Goal: Information Seeking & Learning: Check status

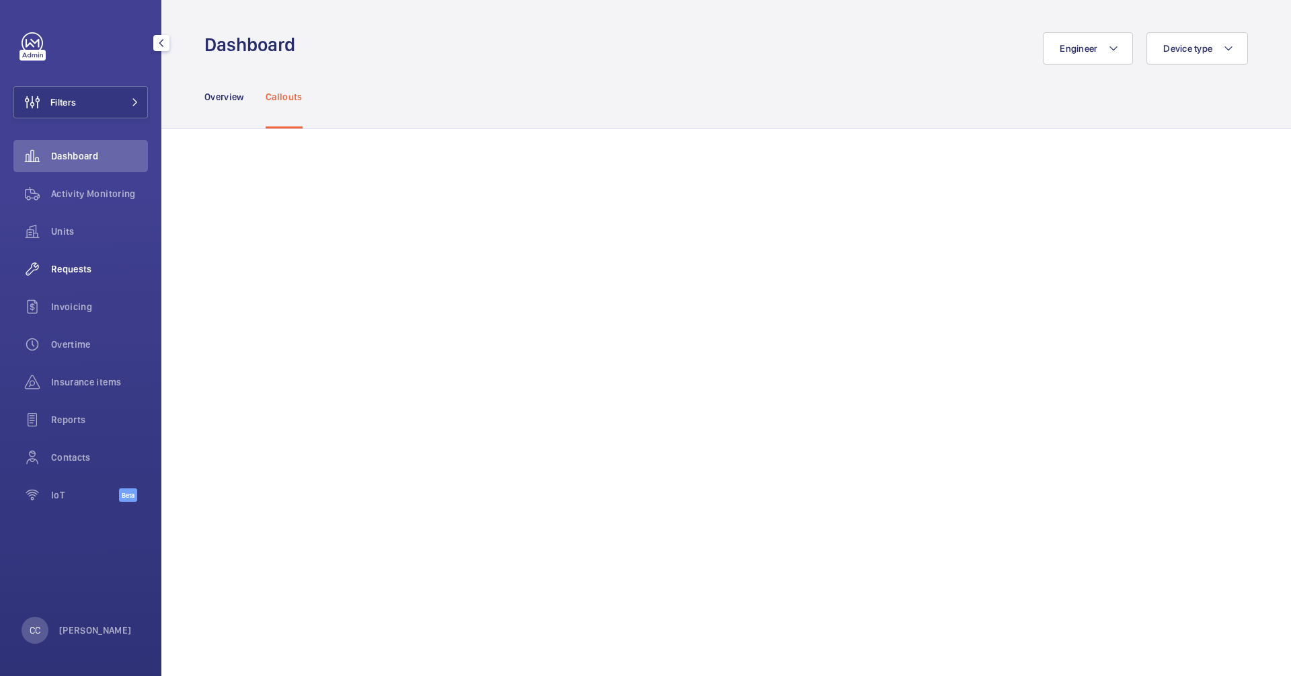
click at [53, 272] on span "Requests" at bounding box center [99, 268] width 97 height 13
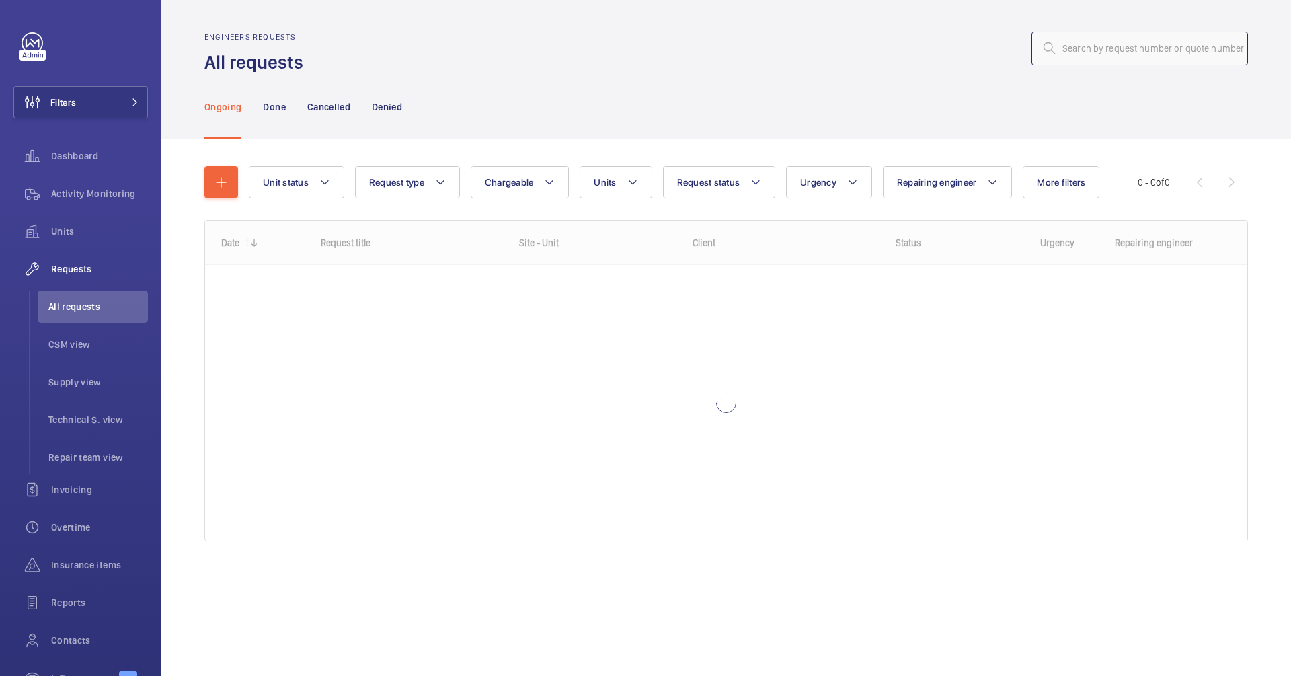
click at [1089, 52] on input "text" at bounding box center [1140, 49] width 217 height 34
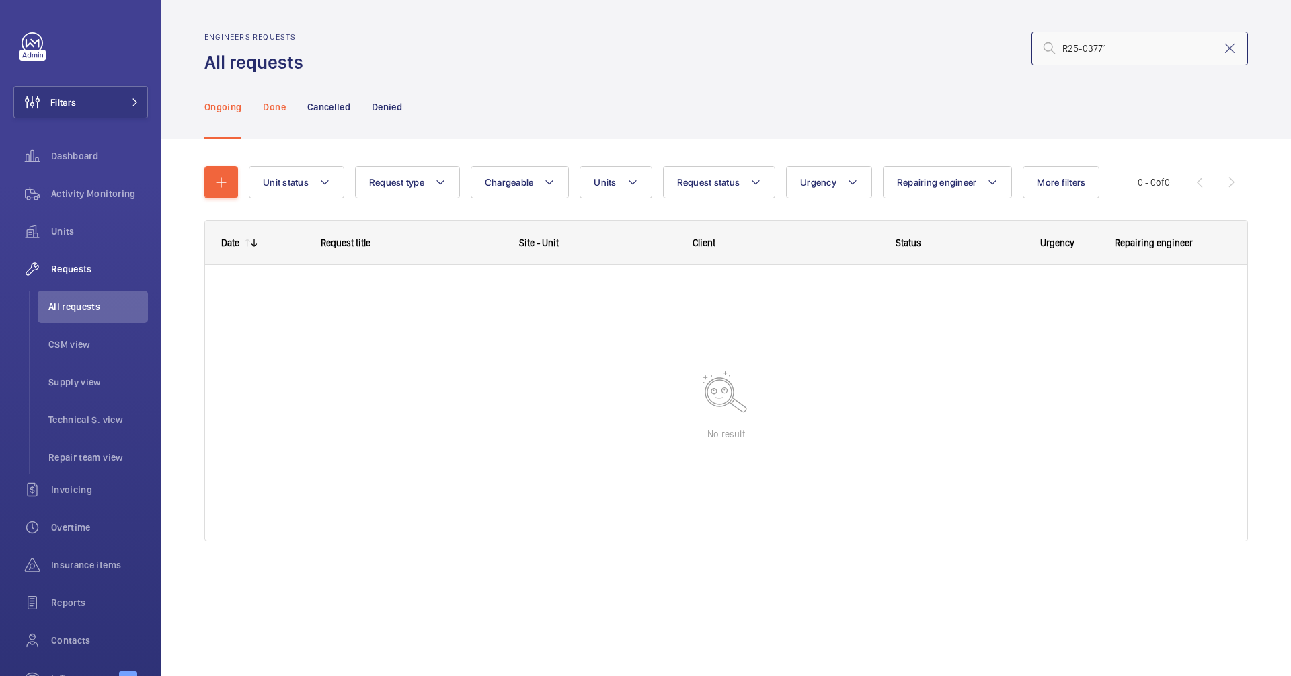
type input "R25-03771"
click at [285, 120] on div "Done" at bounding box center [274, 107] width 22 height 64
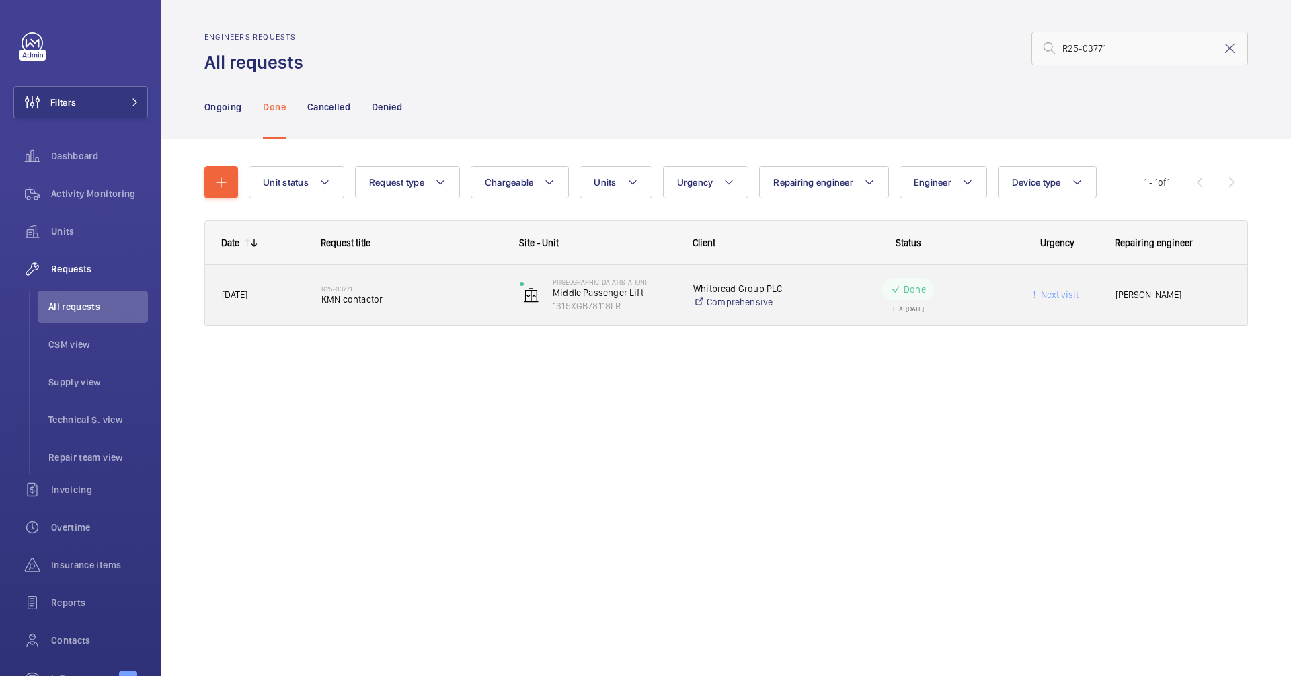
click at [408, 284] on h2 "R25-03771" at bounding box center [411, 288] width 181 height 8
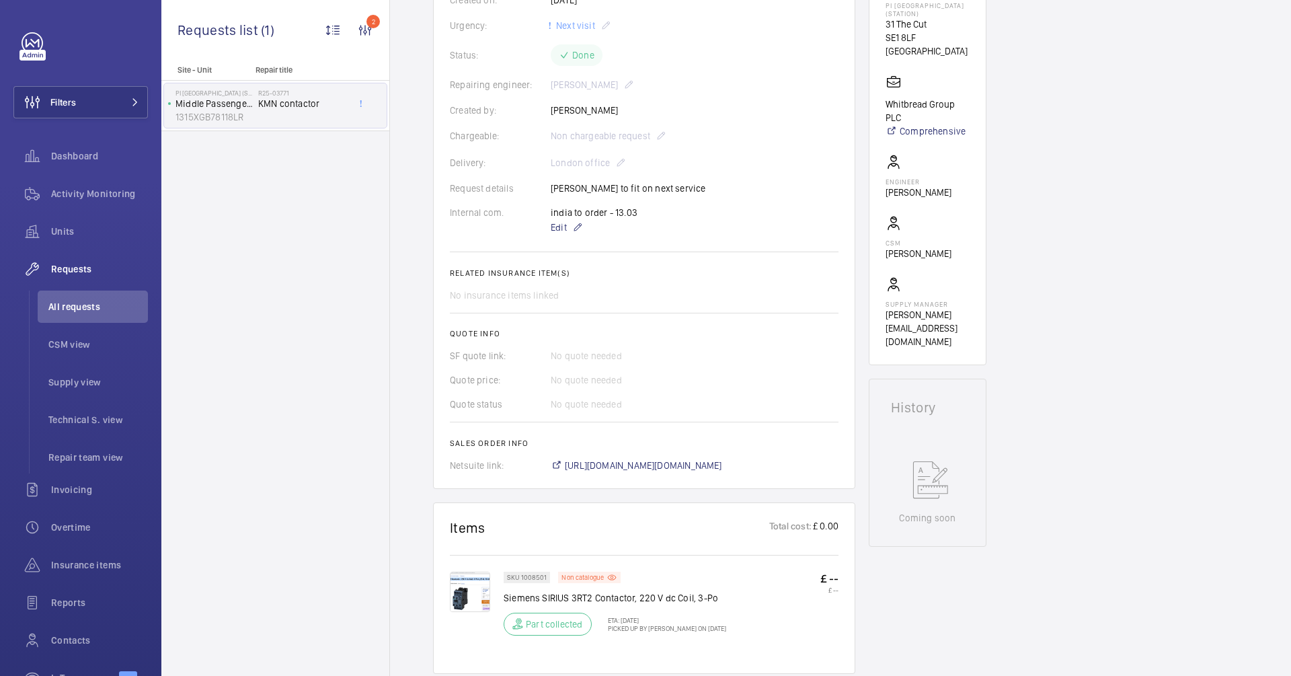
scroll to position [265, 0]
click at [666, 461] on span "[URL][DOMAIN_NAME][DOMAIN_NAME]" at bounding box center [643, 461] width 157 height 13
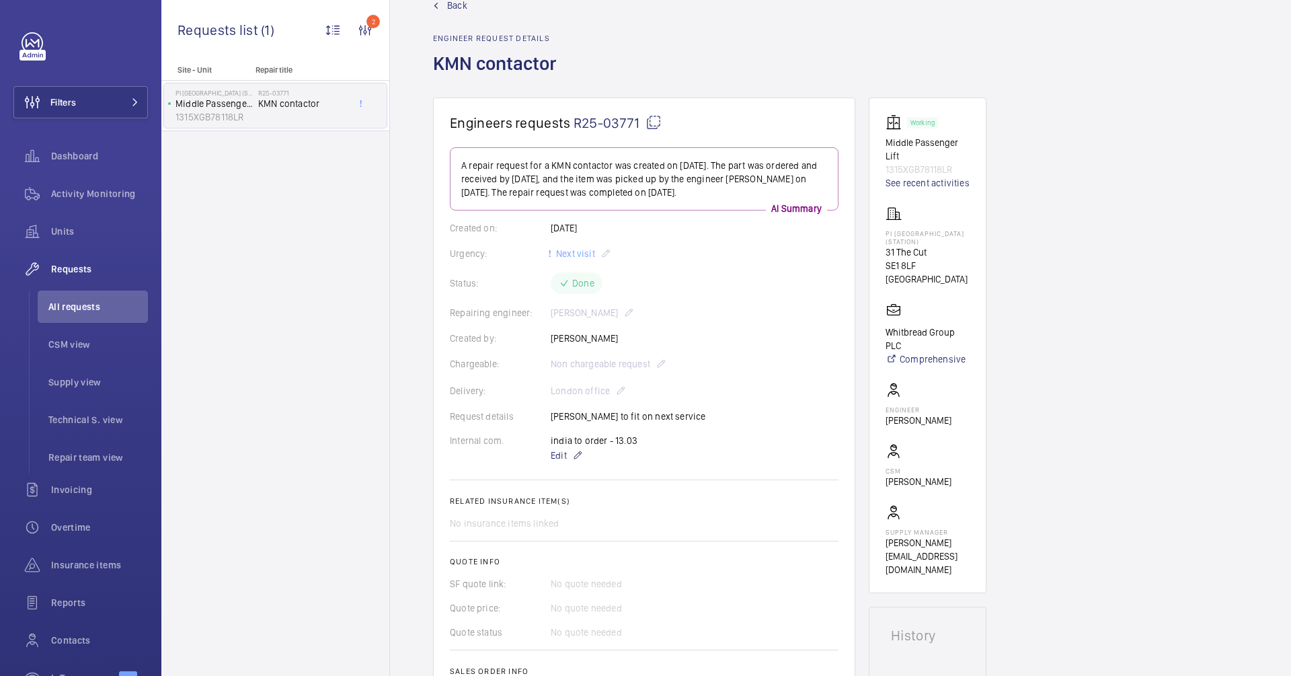
scroll to position [0, 0]
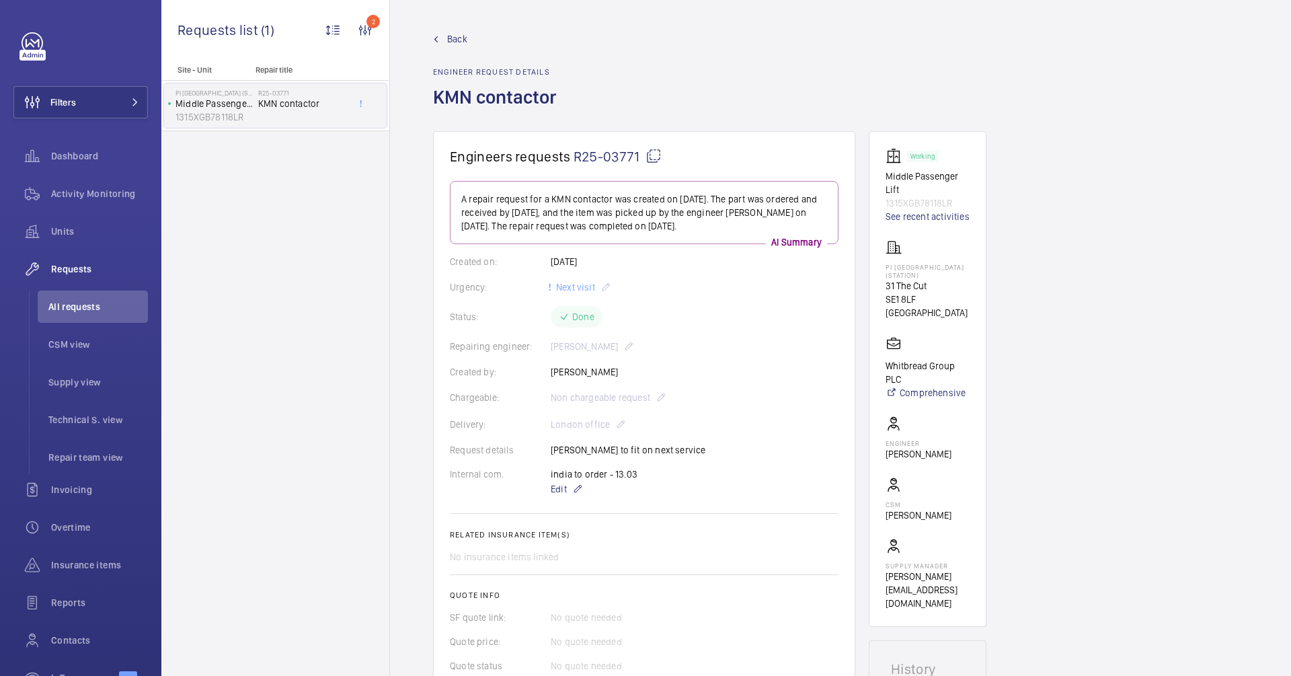
click at [445, 40] on link "Back" at bounding box center [498, 38] width 131 height 13
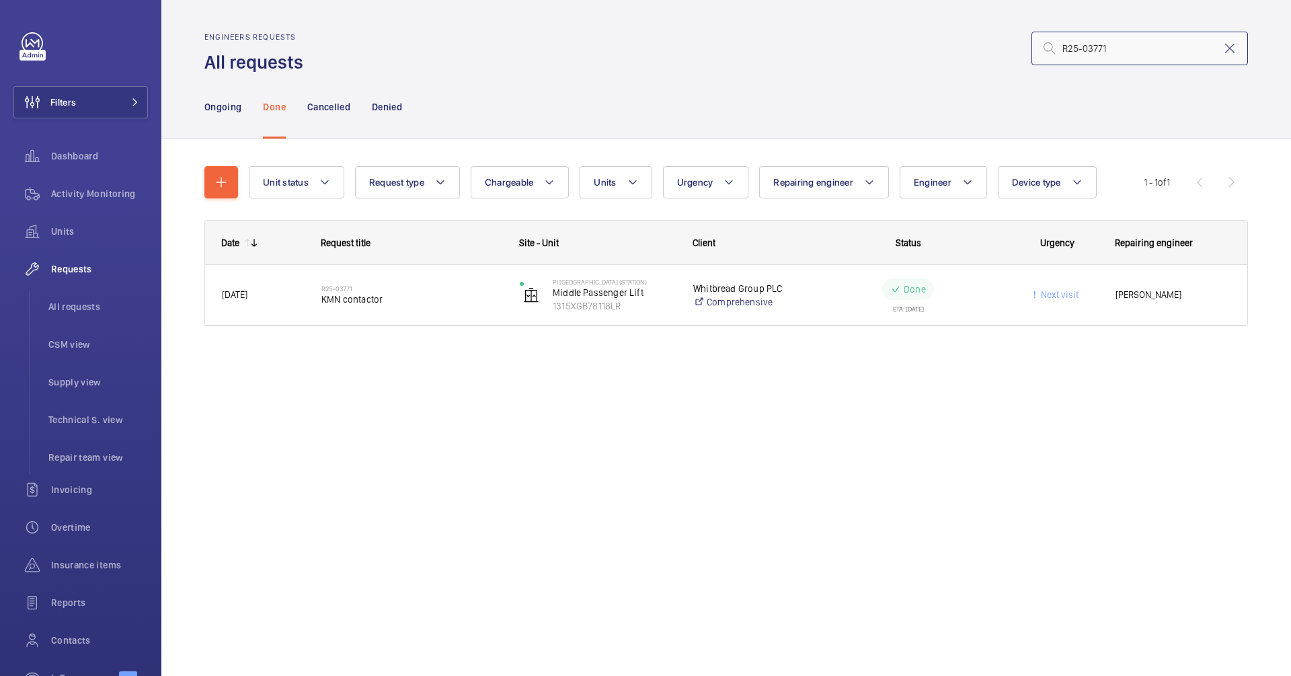
click at [1124, 53] on input "R25-03771" at bounding box center [1140, 49] width 217 height 34
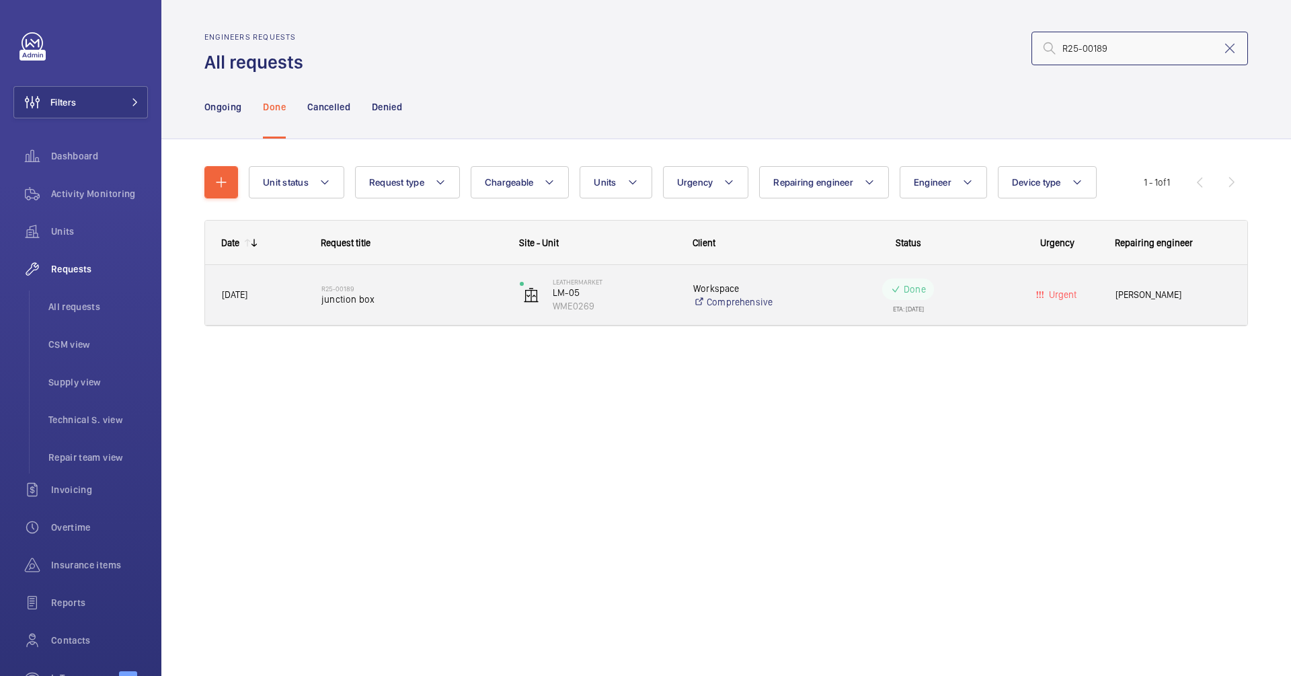
type input "R25-00189"
click at [468, 287] on h2 "R25-00189" at bounding box center [411, 288] width 181 height 8
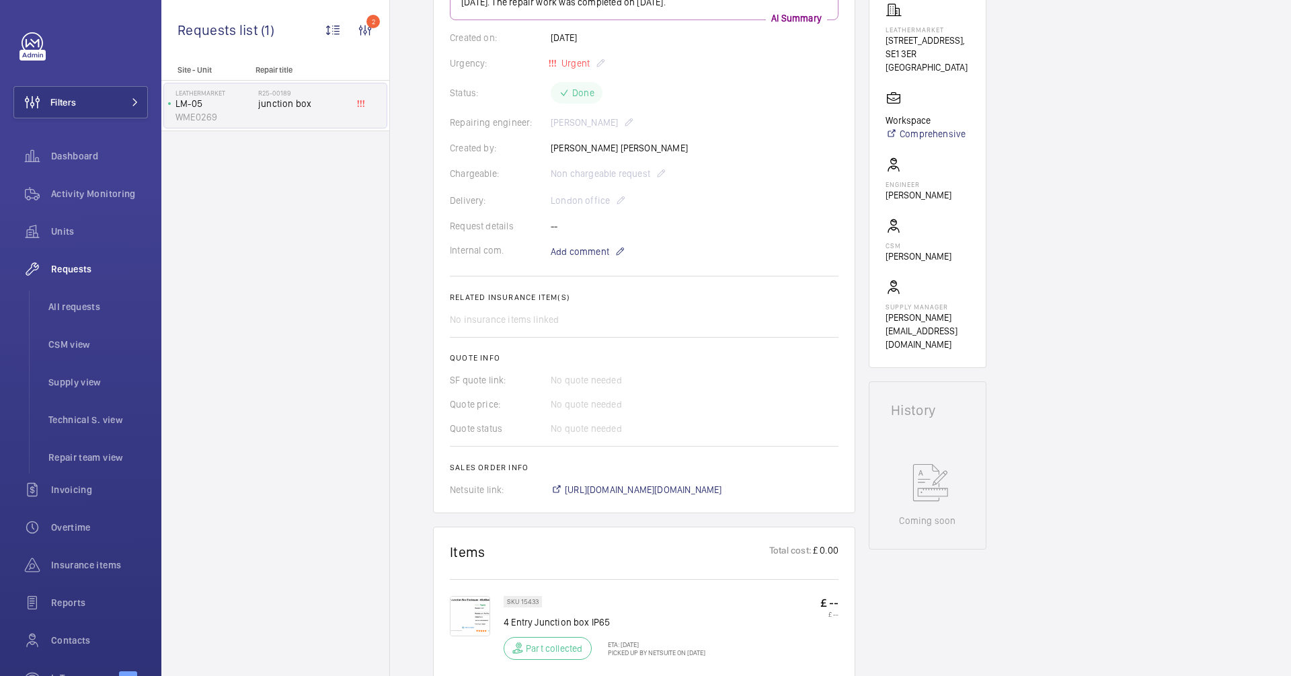
scroll to position [229, 0]
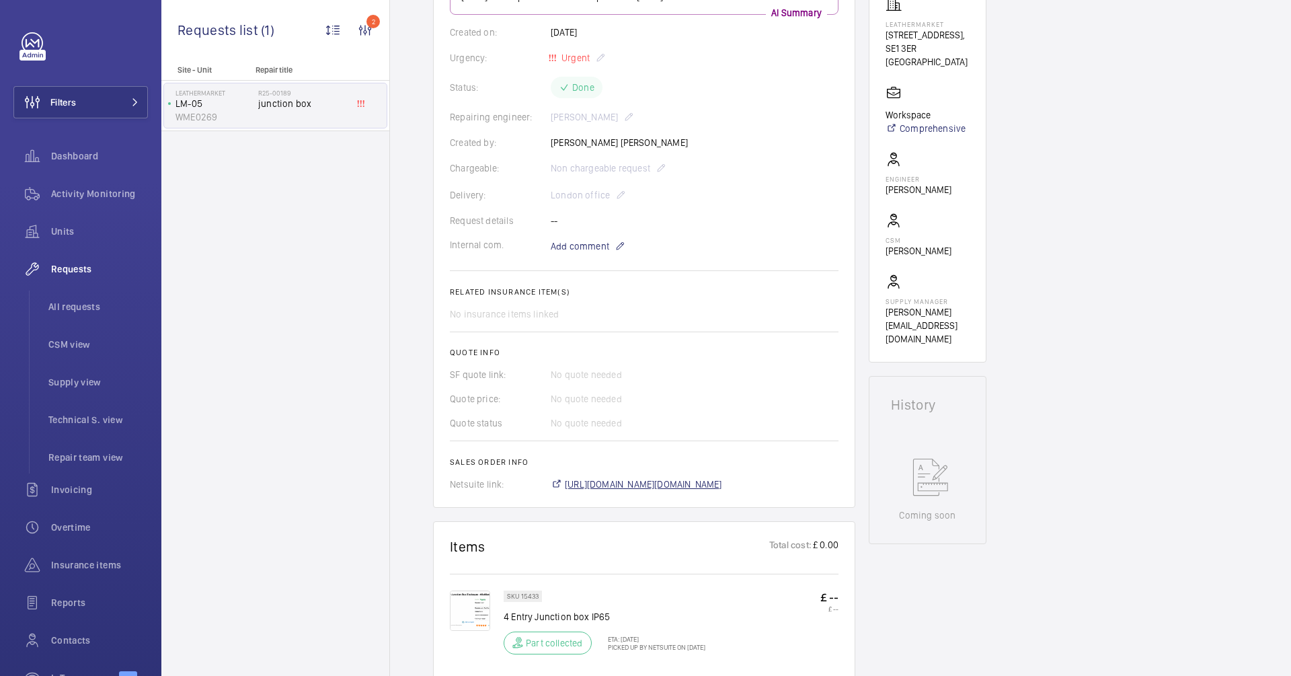
click at [629, 484] on span "[URL][DOMAIN_NAME][DOMAIN_NAME]" at bounding box center [643, 484] width 157 height 13
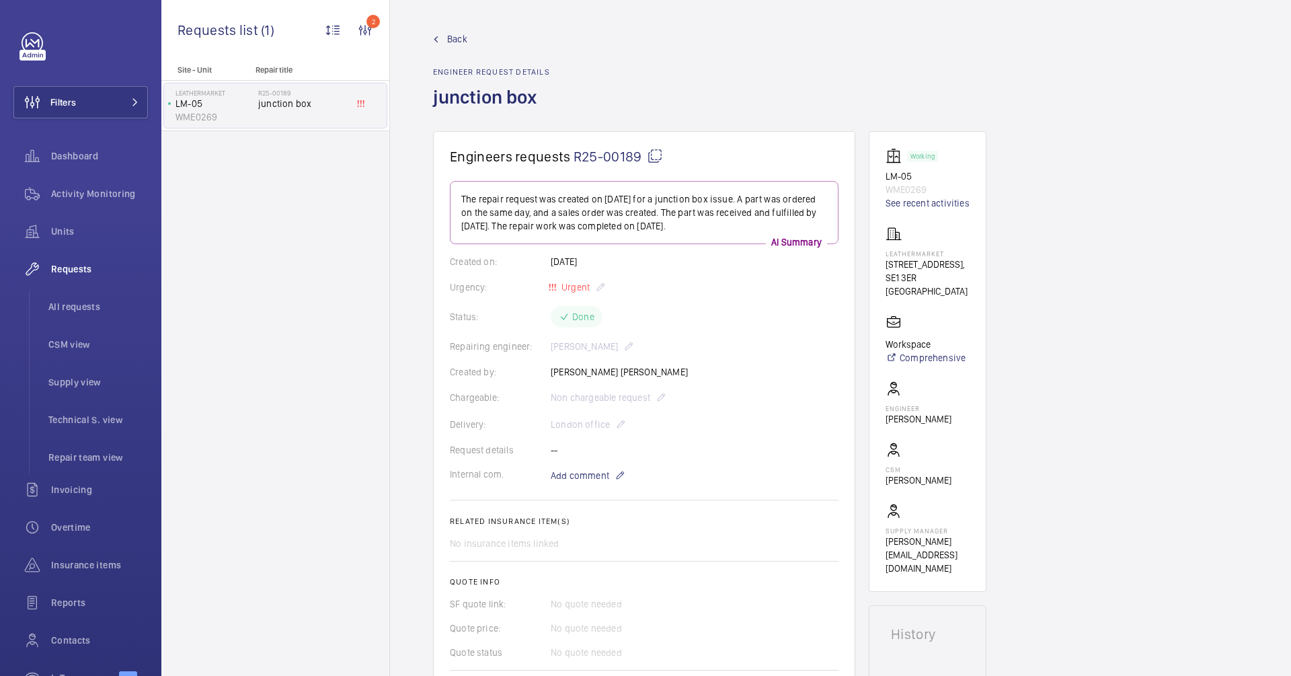
click at [453, 32] on span "Back" at bounding box center [457, 38] width 20 height 13
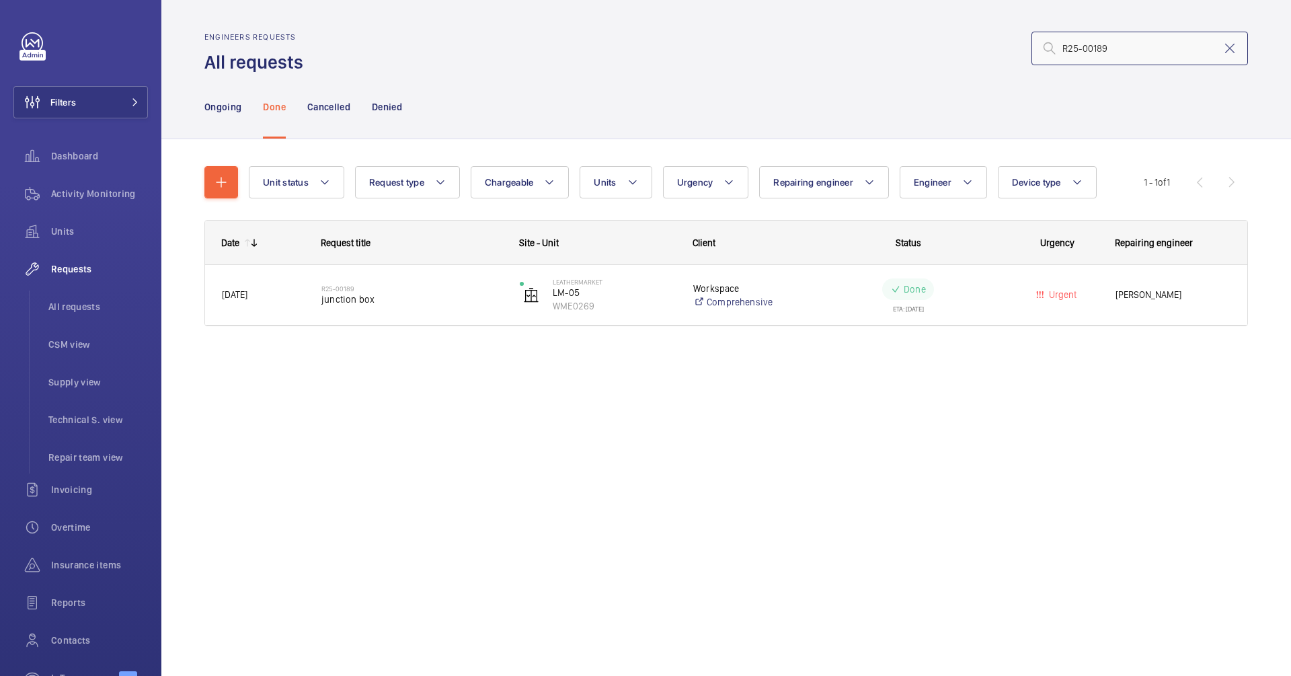
click at [1127, 32] on input "R25-00189" at bounding box center [1140, 49] width 217 height 34
click at [1127, 36] on input "R25-00189" at bounding box center [1140, 49] width 217 height 34
click at [1122, 38] on input "R25-00189" at bounding box center [1140, 49] width 217 height 34
click at [1104, 61] on input "R25-00189" at bounding box center [1140, 49] width 217 height 34
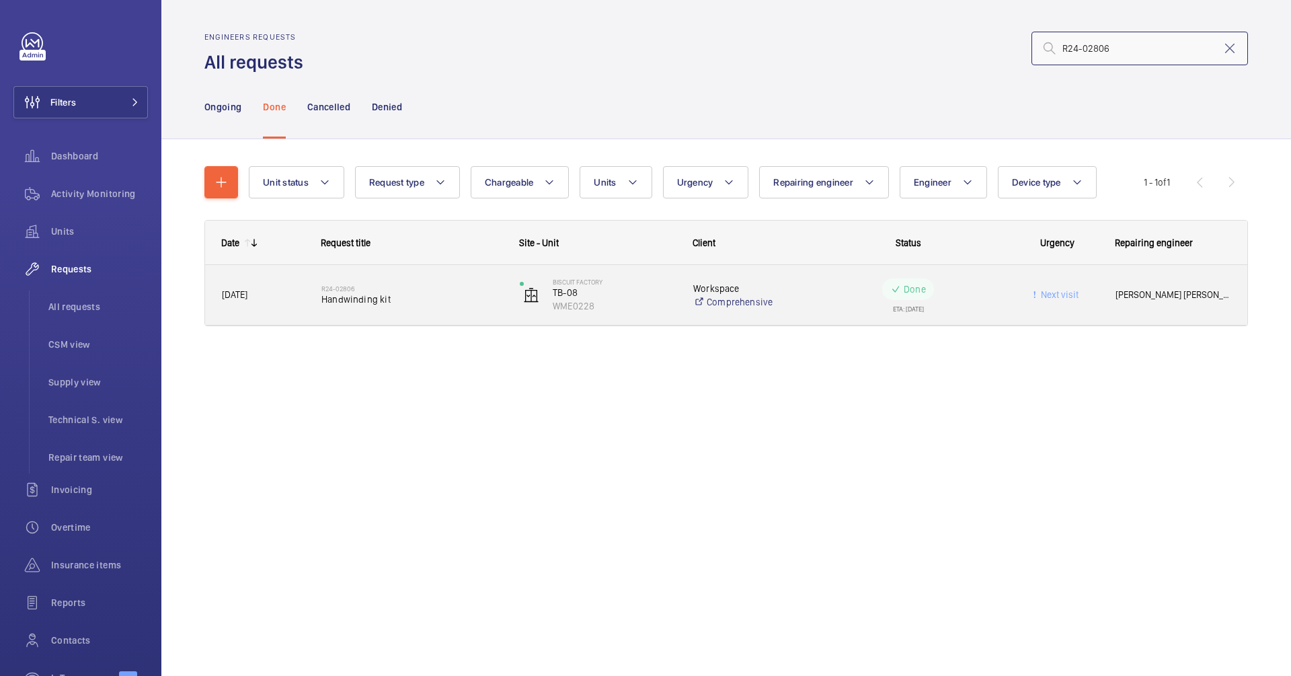
type input "R24-02806"
click at [411, 293] on span "Handwinding kit" at bounding box center [411, 299] width 181 height 13
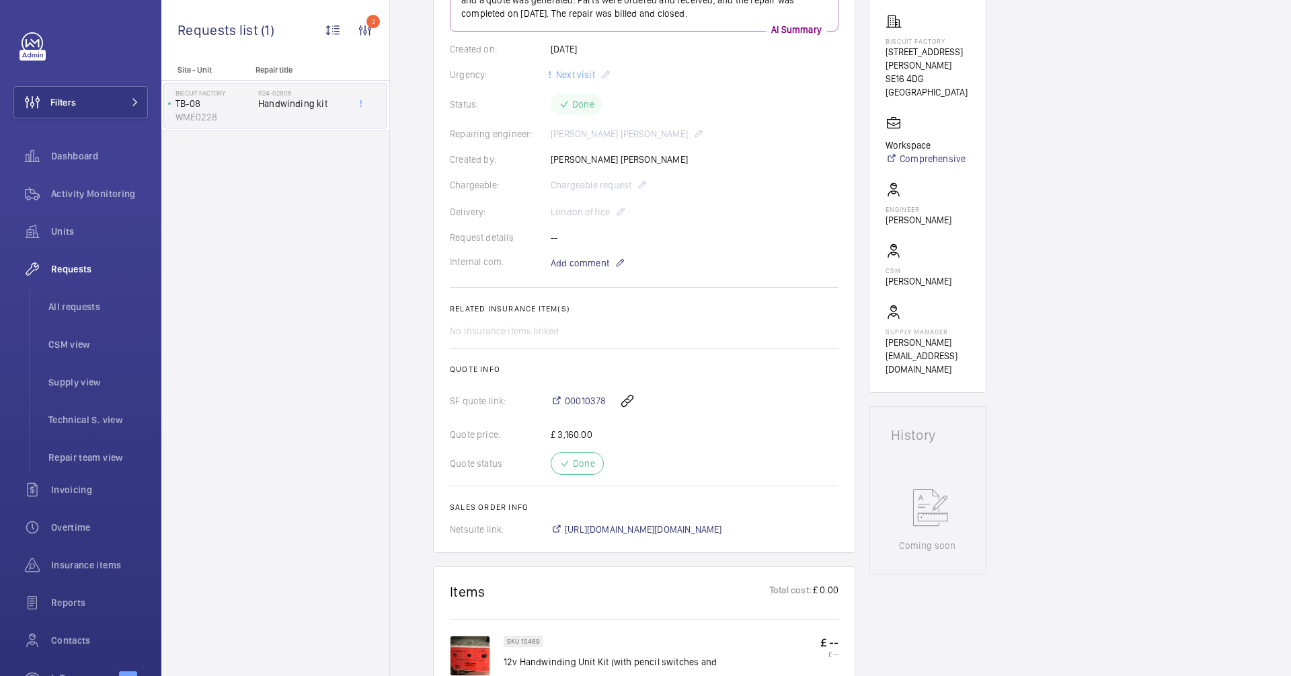
scroll to position [233, 0]
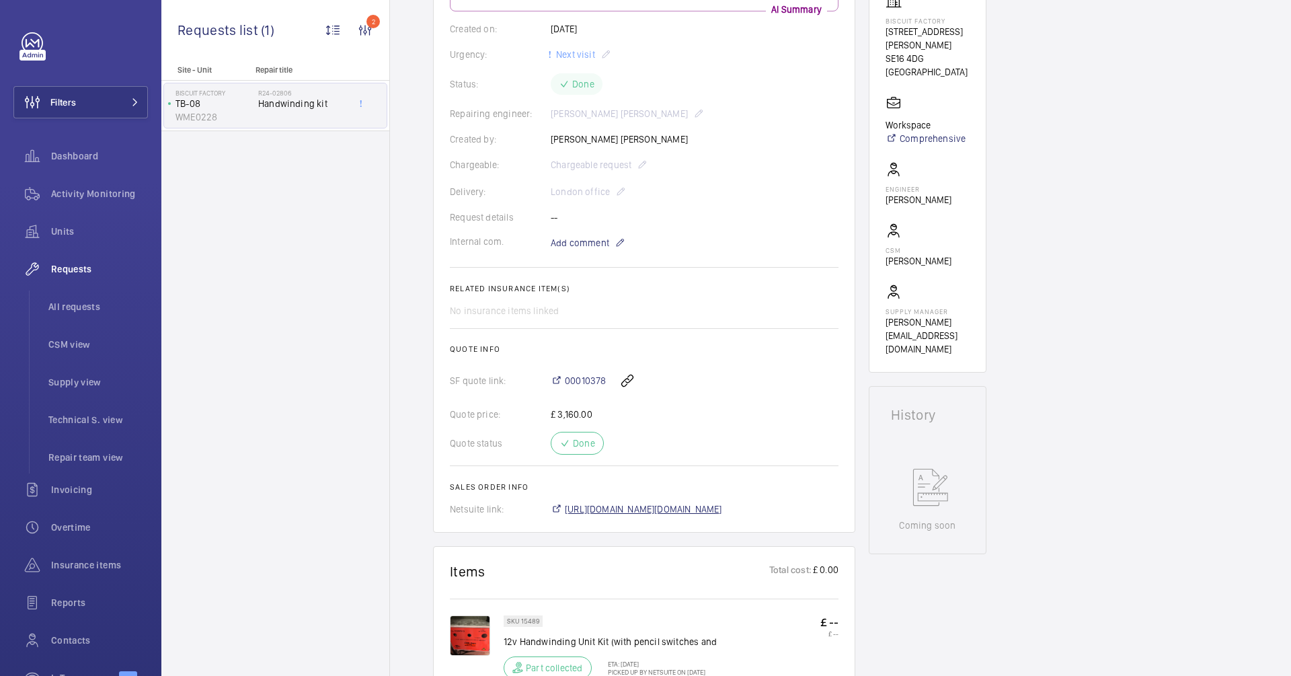
click at [627, 508] on span "[URL][DOMAIN_NAME][DOMAIN_NAME]" at bounding box center [643, 508] width 157 height 13
click at [417, 201] on div "Engineers requests R24-02806 A repair request was created on [DATE] for a "Hand…" at bounding box center [840, 552] width 901 height 1309
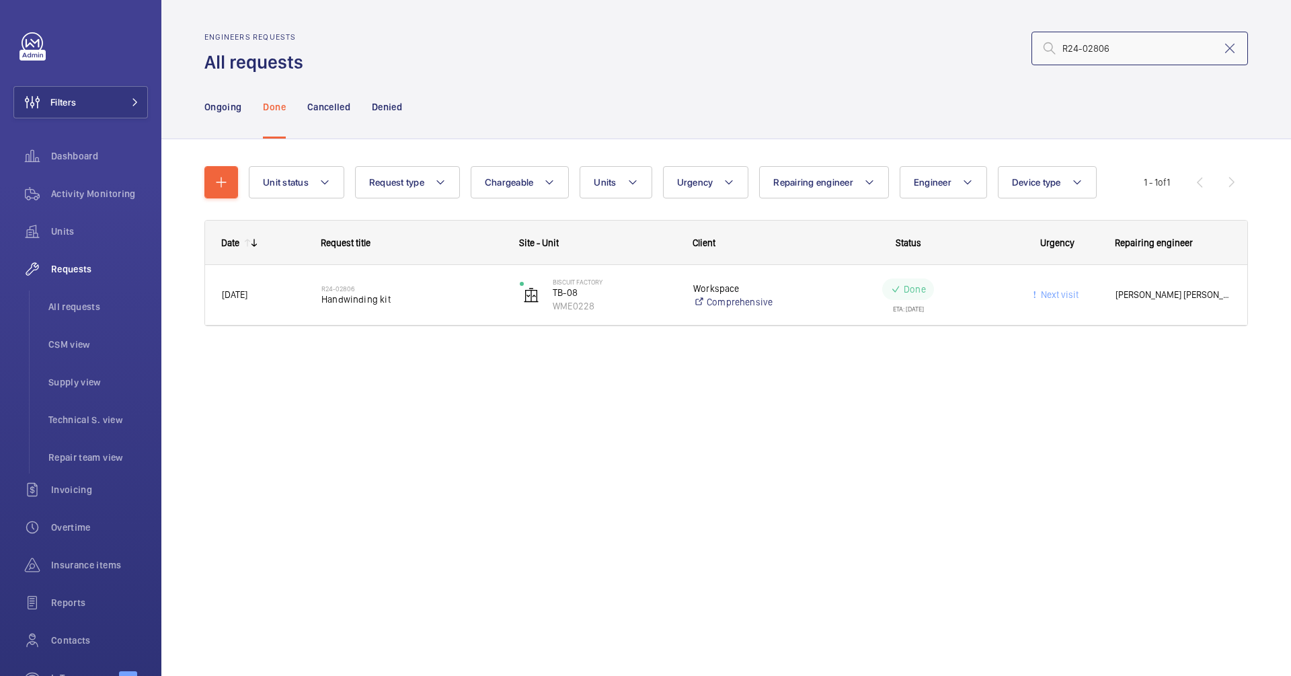
drag, startPoint x: 1111, startPoint y: 52, endPoint x: 1061, endPoint y: 35, distance: 52.5
click at [1061, 35] on input "R24-02806" at bounding box center [1140, 49] width 217 height 34
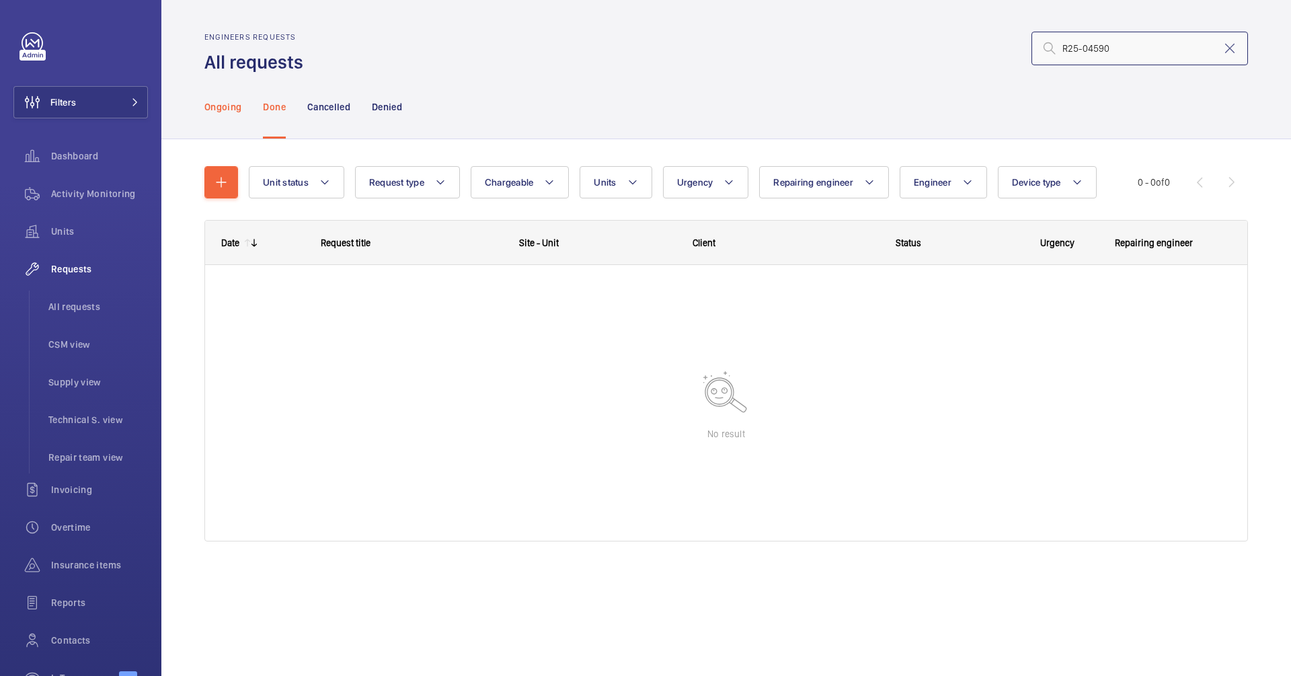
type input "R25-04590"
click at [225, 103] on p "Ongoing" at bounding box center [222, 106] width 37 height 13
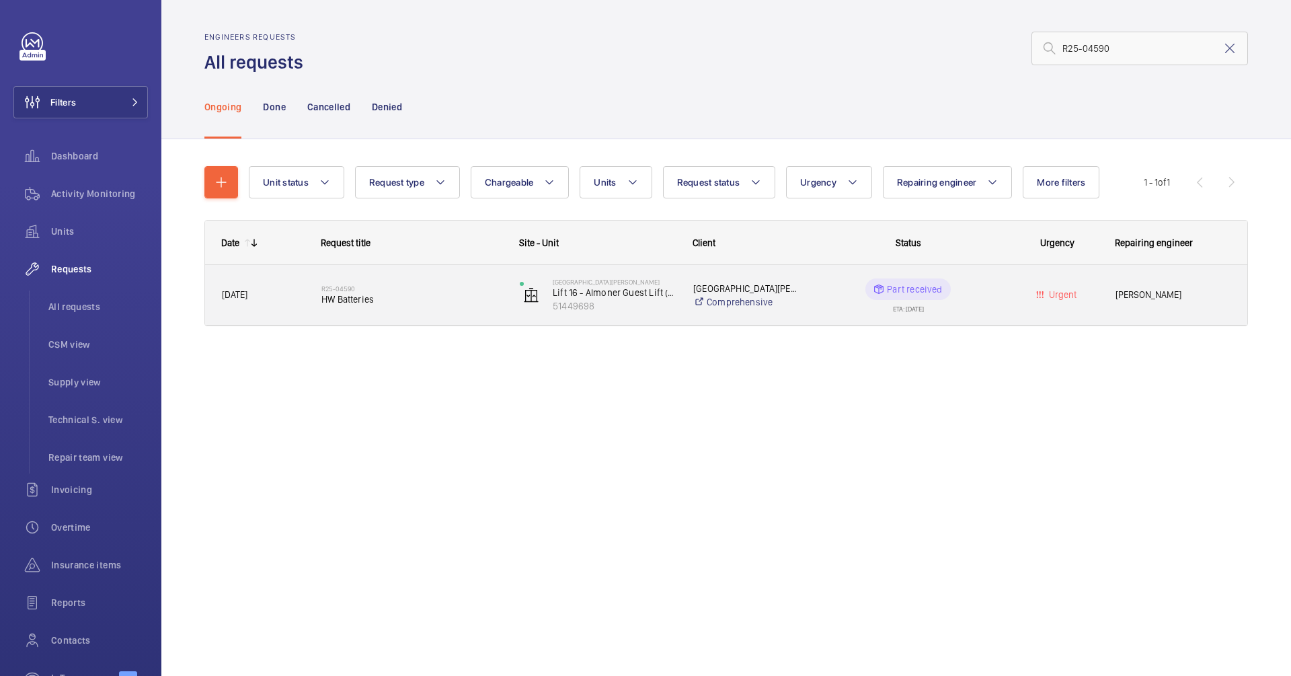
click at [409, 297] on span "HW Batteries" at bounding box center [411, 299] width 181 height 13
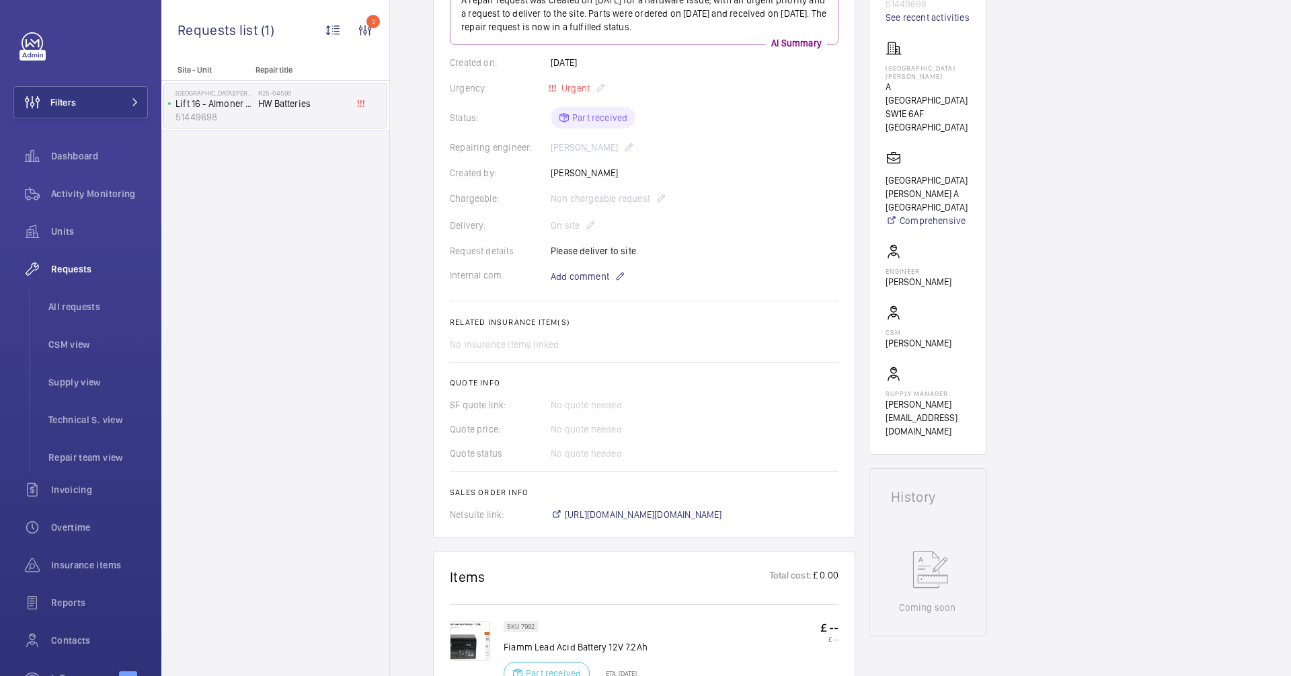
scroll to position [204, 0]
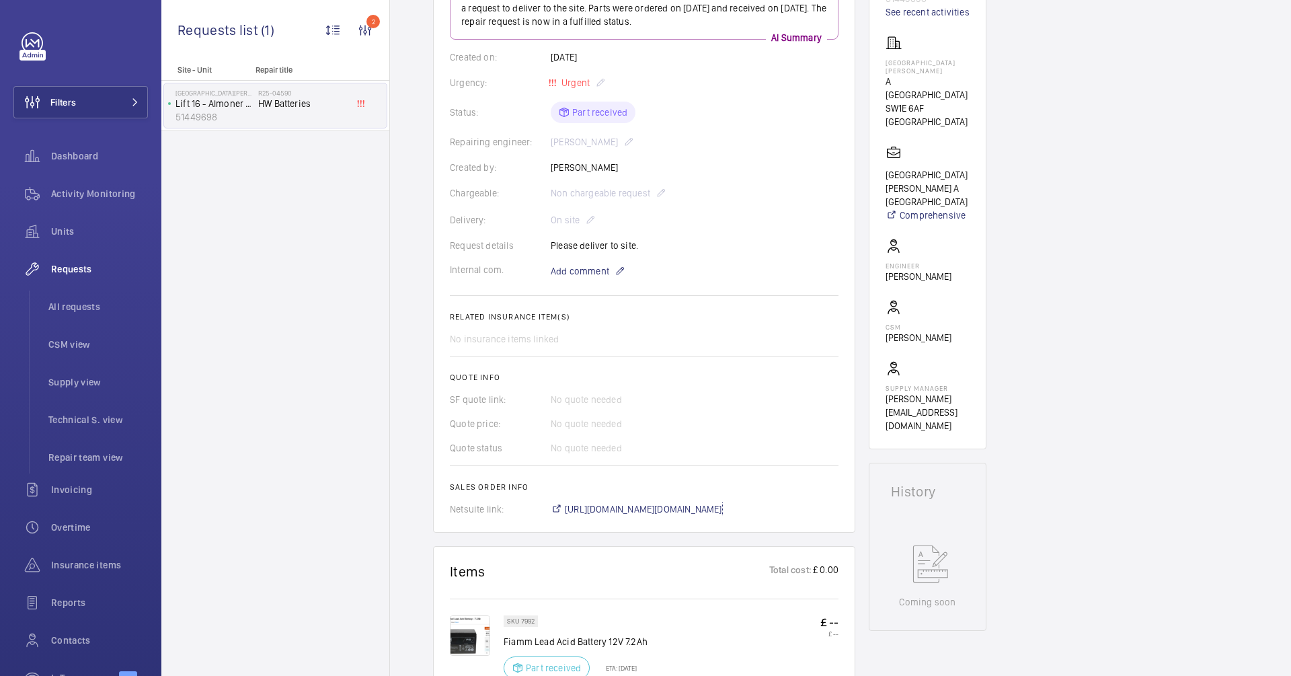
click at [624, 508] on span "[URL][DOMAIN_NAME][DOMAIN_NAME]" at bounding box center [643, 508] width 157 height 13
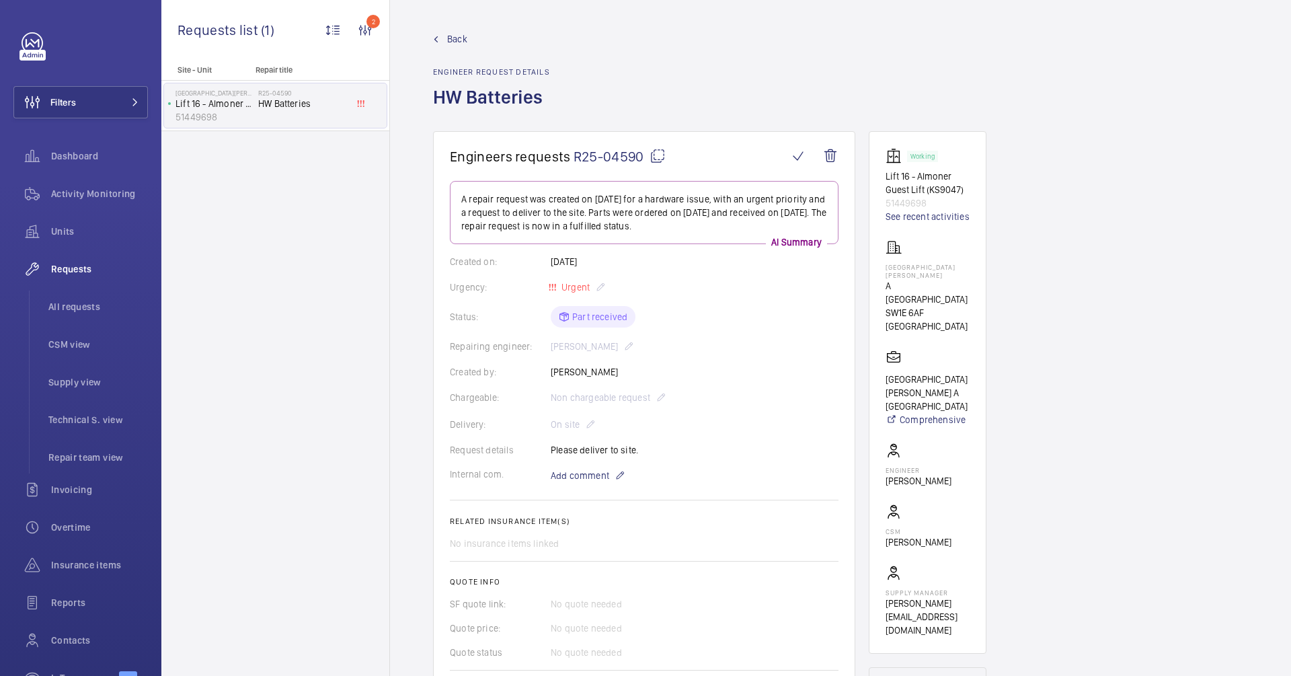
click at [457, 38] on span "Back" at bounding box center [457, 38] width 20 height 13
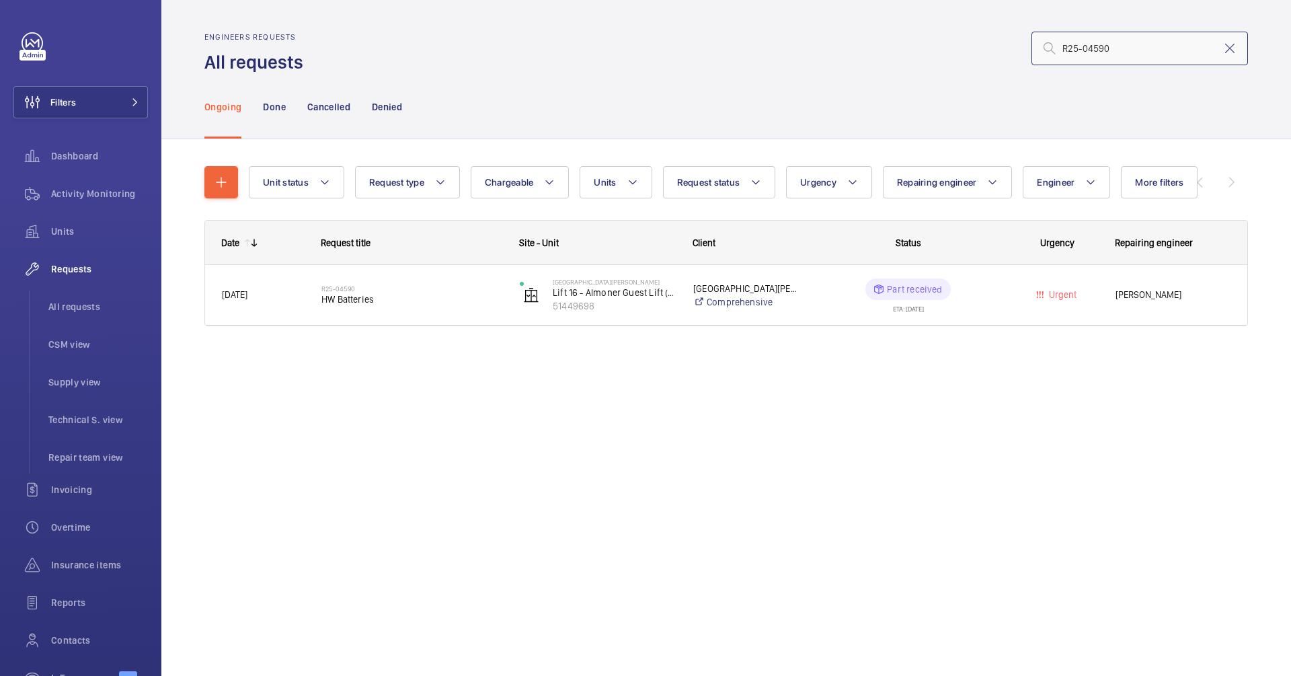
click at [1120, 55] on input "R25-04590" at bounding box center [1140, 49] width 217 height 34
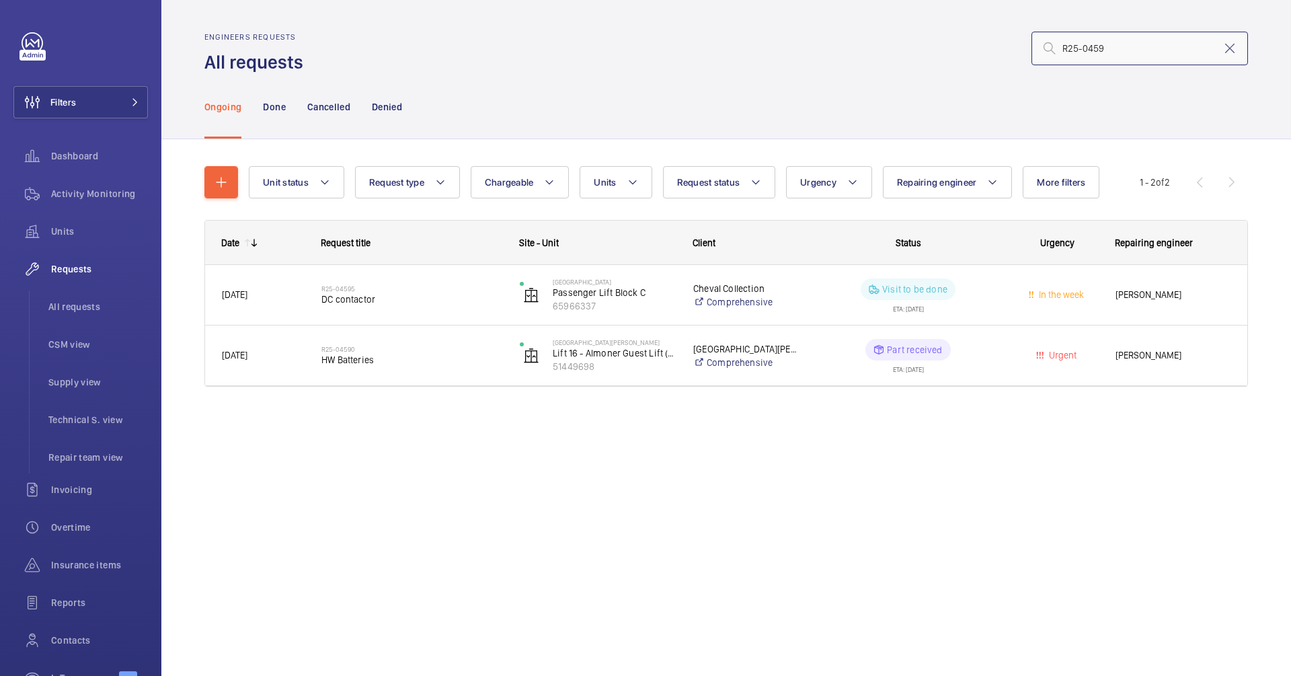
click at [1142, 38] on input "R25-0459" at bounding box center [1140, 49] width 217 height 34
click at [1133, 48] on input "R25-0459" at bounding box center [1140, 49] width 217 height 34
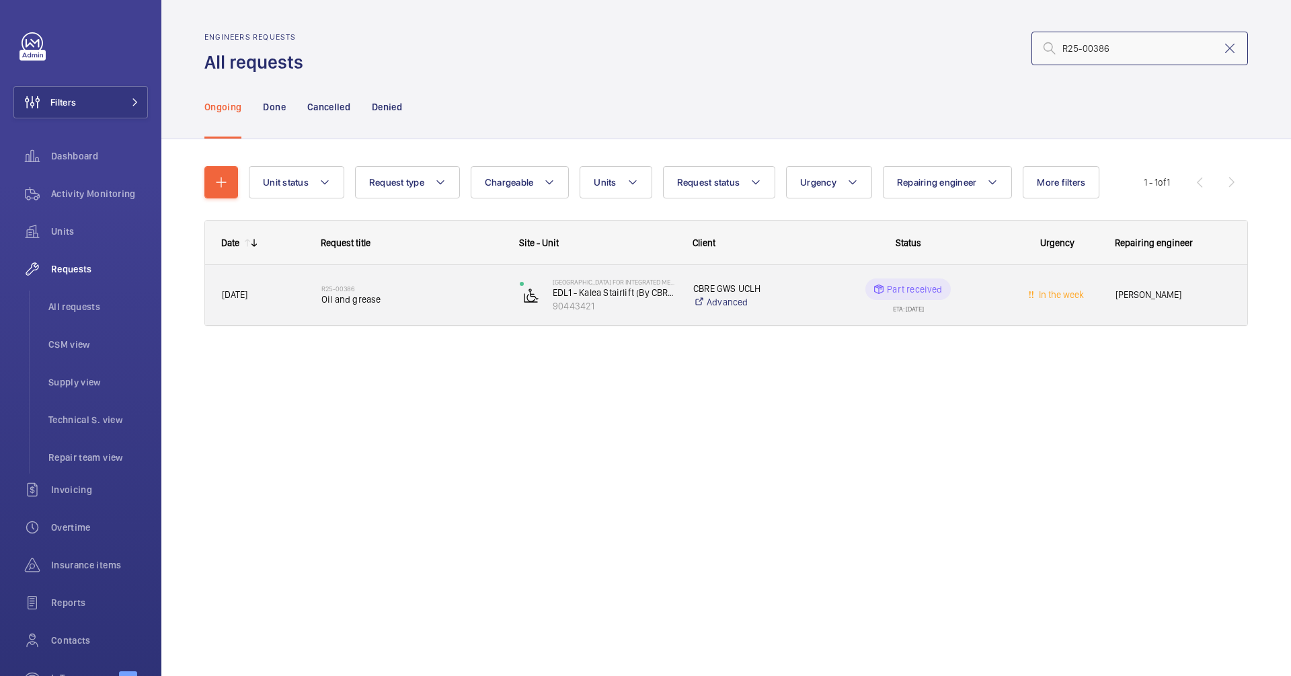
type input "R25-00386"
click at [406, 305] on div "R25-00386 Oil and grease" at bounding box center [411, 295] width 181 height 39
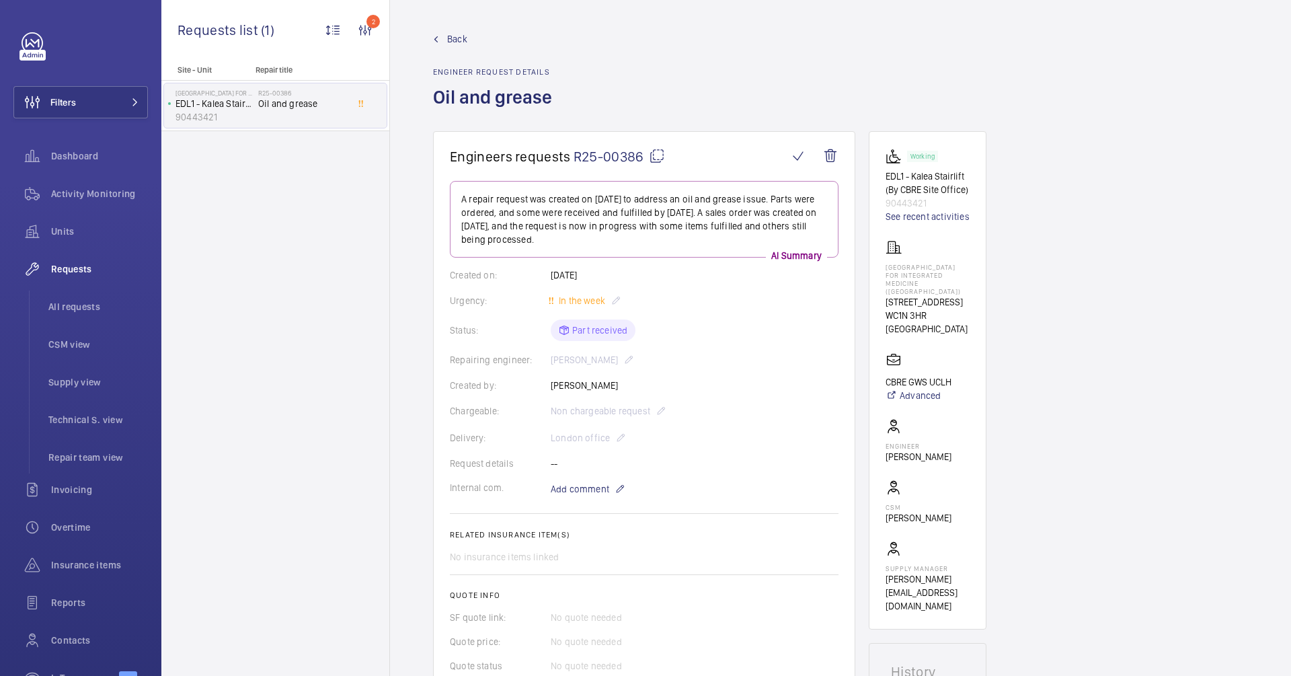
click at [455, 30] on wm-front-admin-header "Back Engineer request details Oil and grease" at bounding box center [840, 65] width 901 height 131
click at [455, 32] on span "Back" at bounding box center [457, 38] width 20 height 13
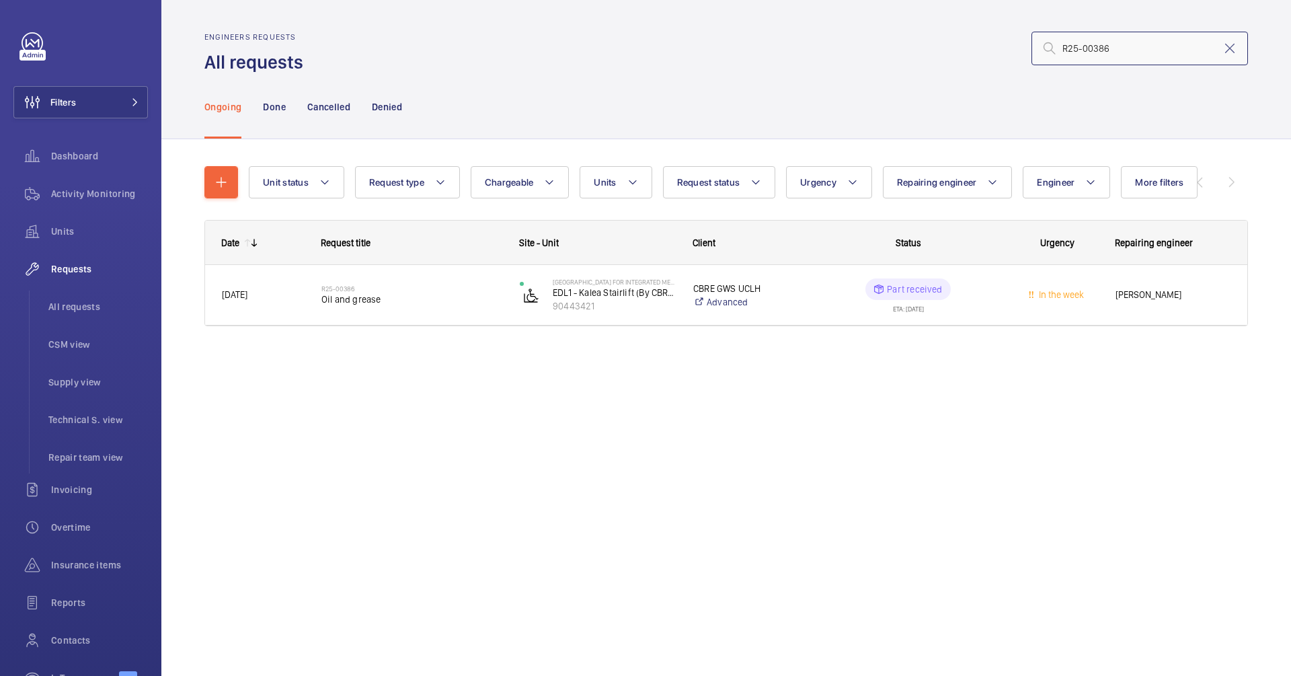
click at [1175, 58] on input "R25-00386" at bounding box center [1140, 49] width 217 height 34
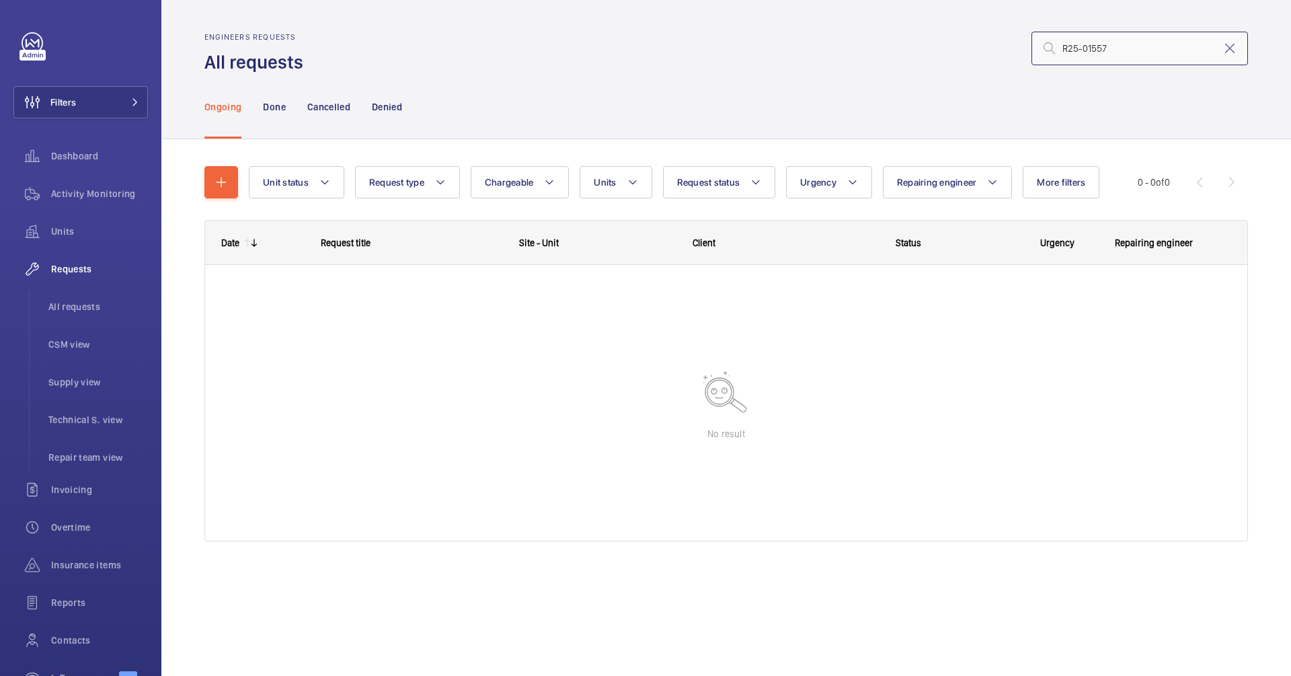
type input "R25-01557"
click at [258, 104] on nav "Ongoing Done Cancelled Denied" at bounding box center [303, 107] width 198 height 64
click at [277, 106] on p "Done" at bounding box center [274, 106] width 22 height 13
click at [211, 124] on div "Ongoing" at bounding box center [222, 107] width 37 height 64
click at [269, 116] on div "Done" at bounding box center [274, 107] width 22 height 64
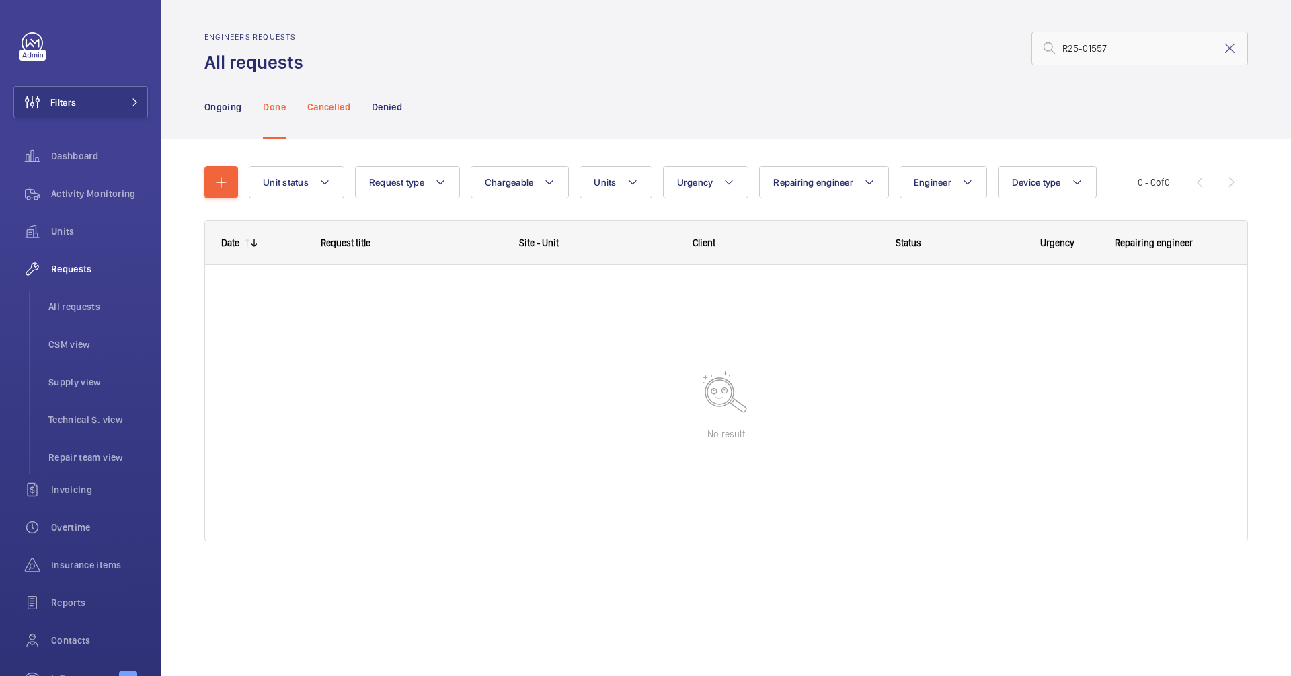
click at [347, 109] on p "Cancelled" at bounding box center [328, 106] width 43 height 13
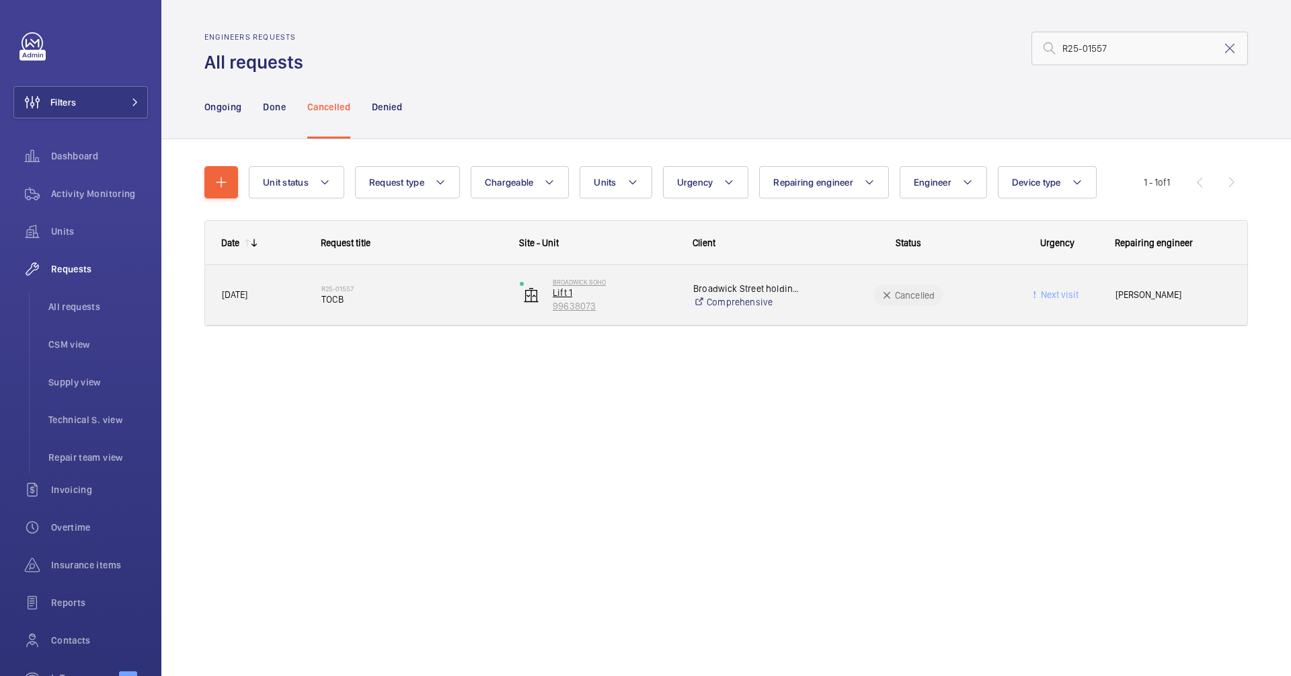
click at [636, 307] on p "99638073" at bounding box center [614, 305] width 123 height 13
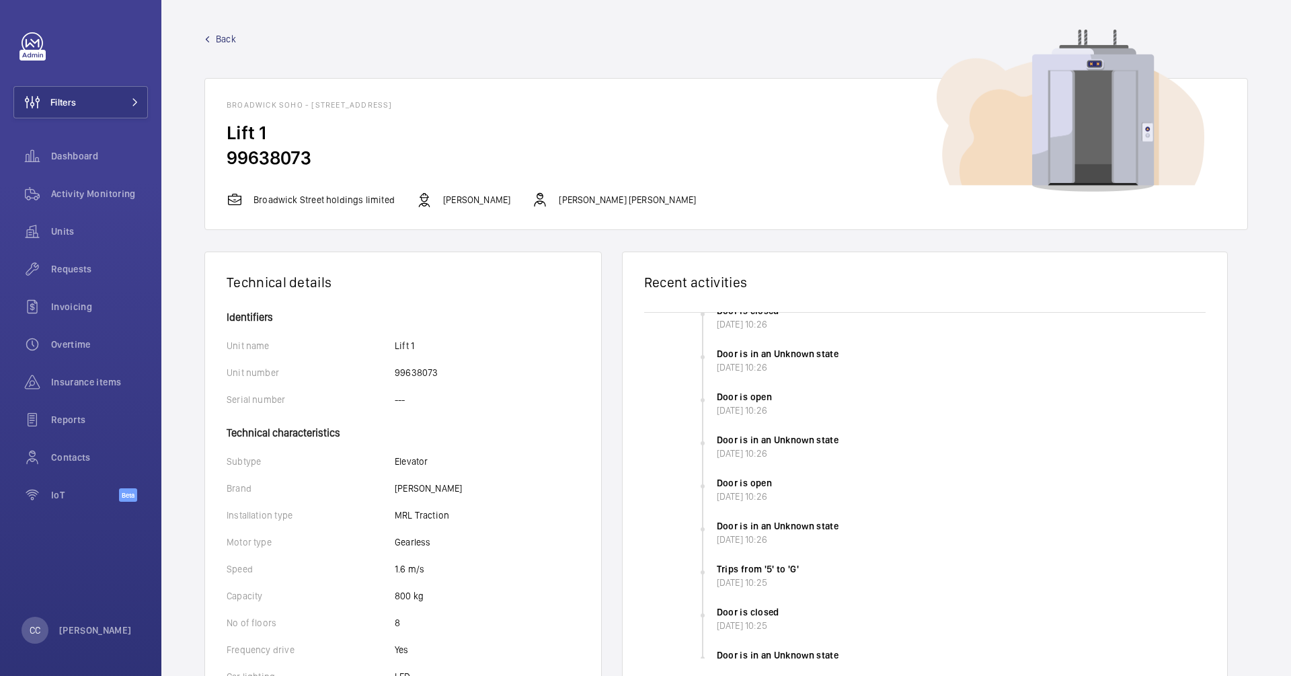
click at [217, 44] on span "Back" at bounding box center [226, 38] width 20 height 13
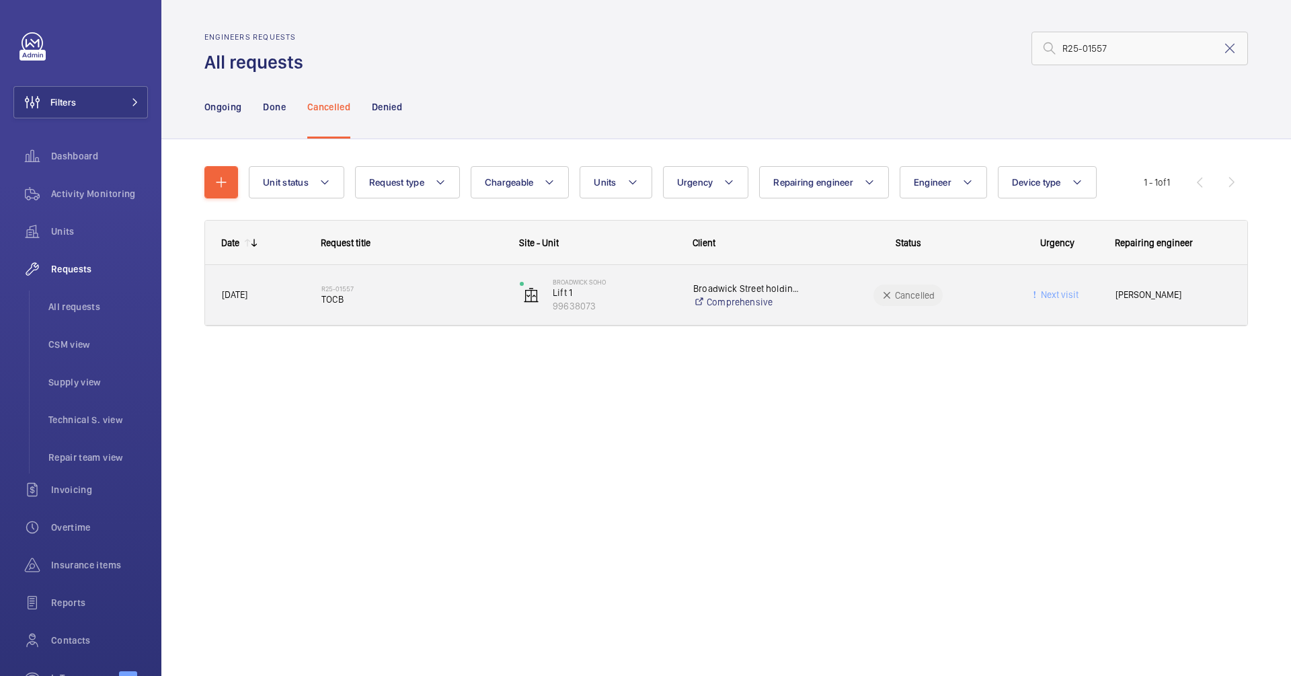
click at [465, 282] on div "R25-01557 TOCB" at bounding box center [411, 295] width 181 height 39
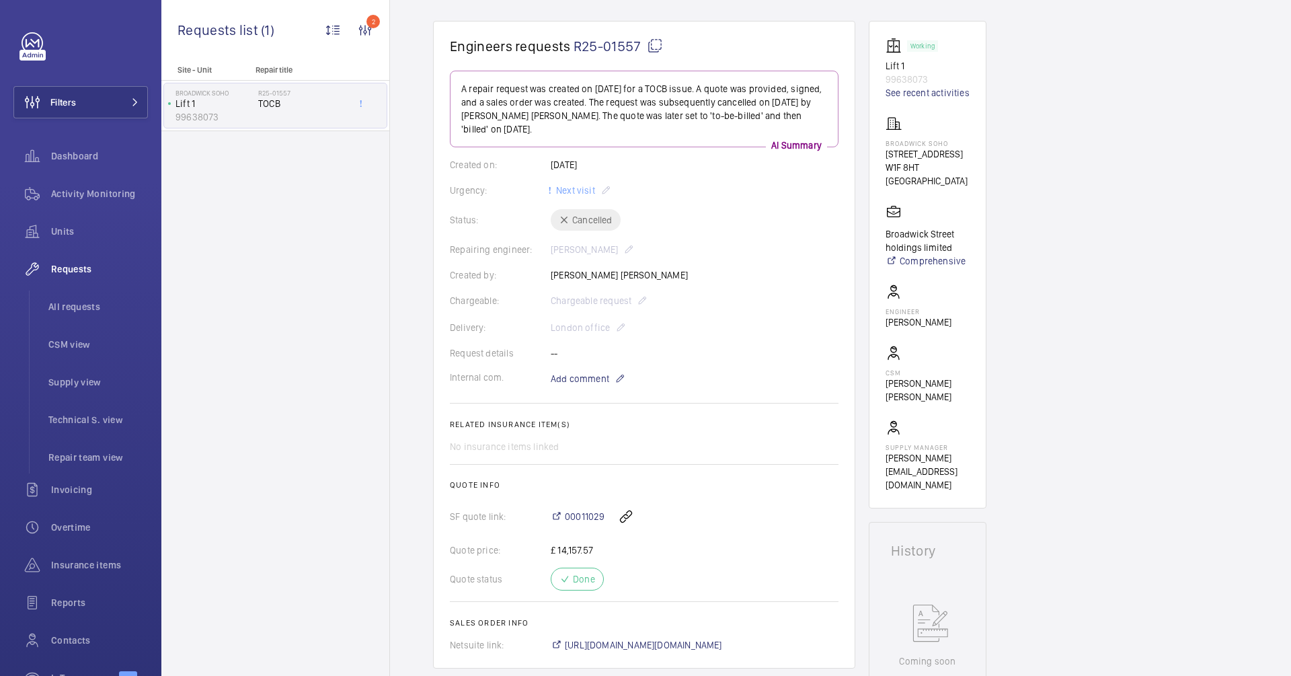
scroll to position [156, 0]
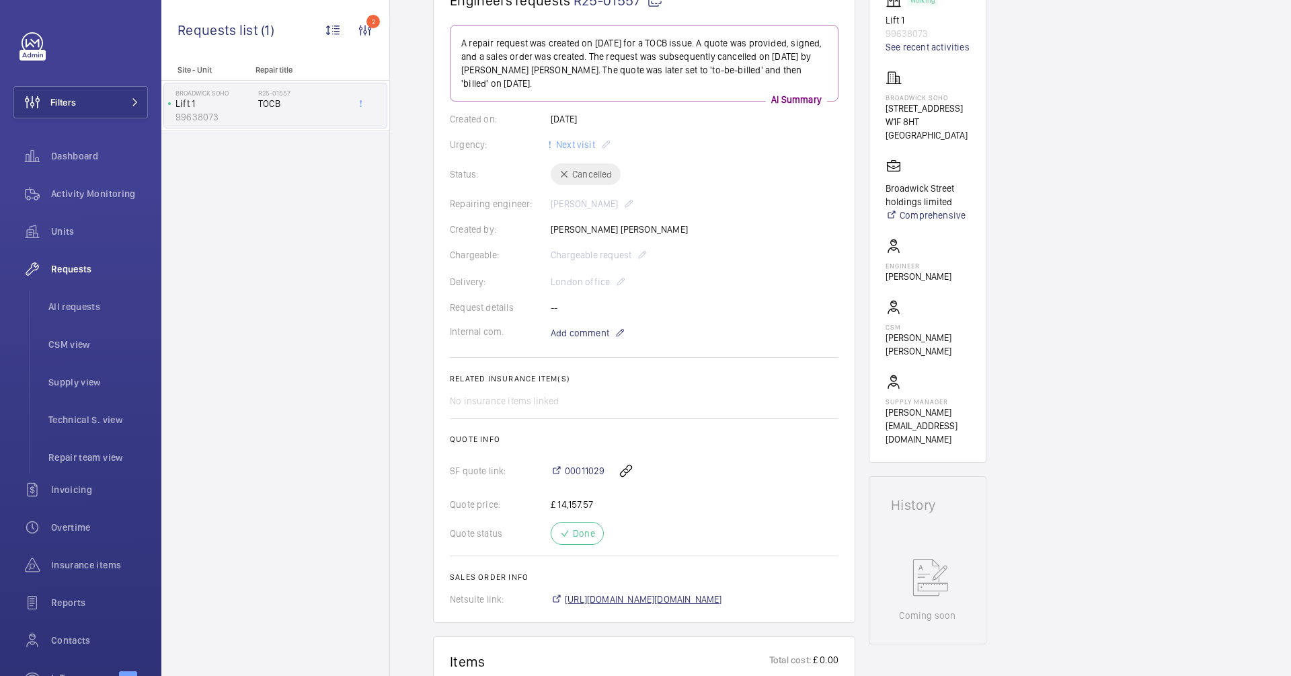
click at [658, 595] on span "[URL][DOMAIN_NAME][DOMAIN_NAME]" at bounding box center [643, 599] width 157 height 13
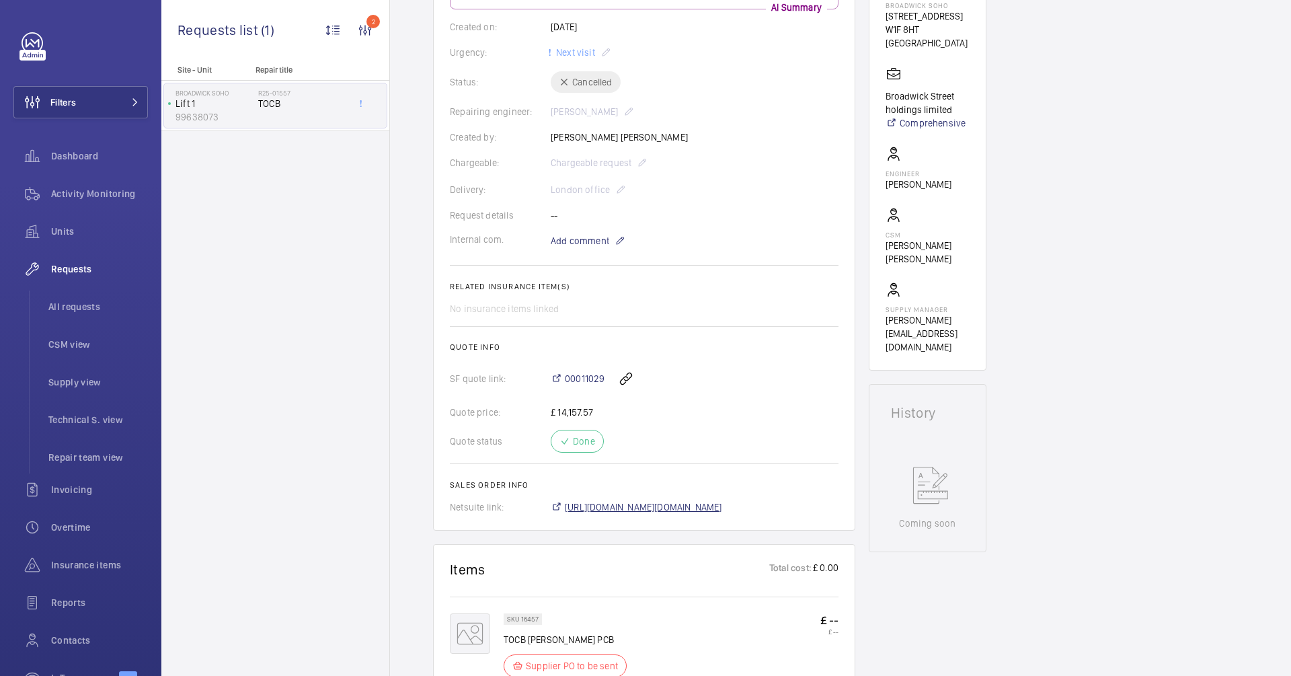
click at [652, 500] on span "[URL][DOMAIN_NAME][DOMAIN_NAME]" at bounding box center [643, 506] width 157 height 13
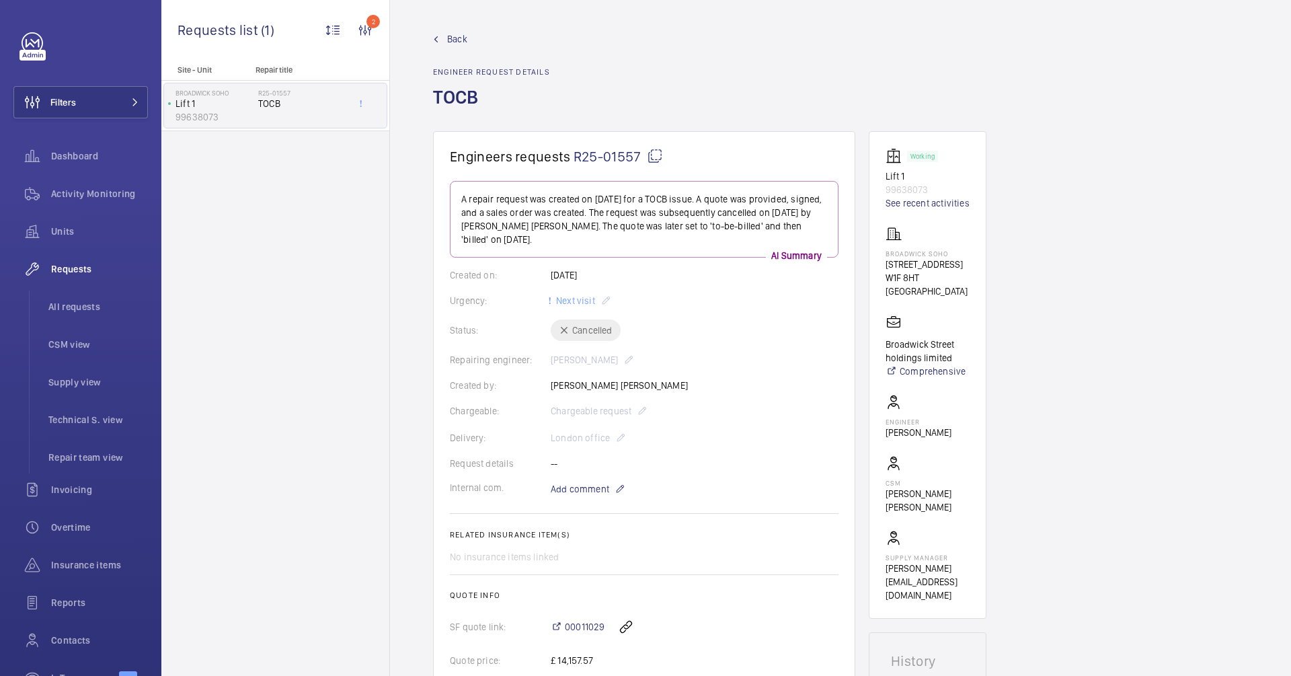
click at [463, 36] on span "Back" at bounding box center [457, 38] width 20 height 13
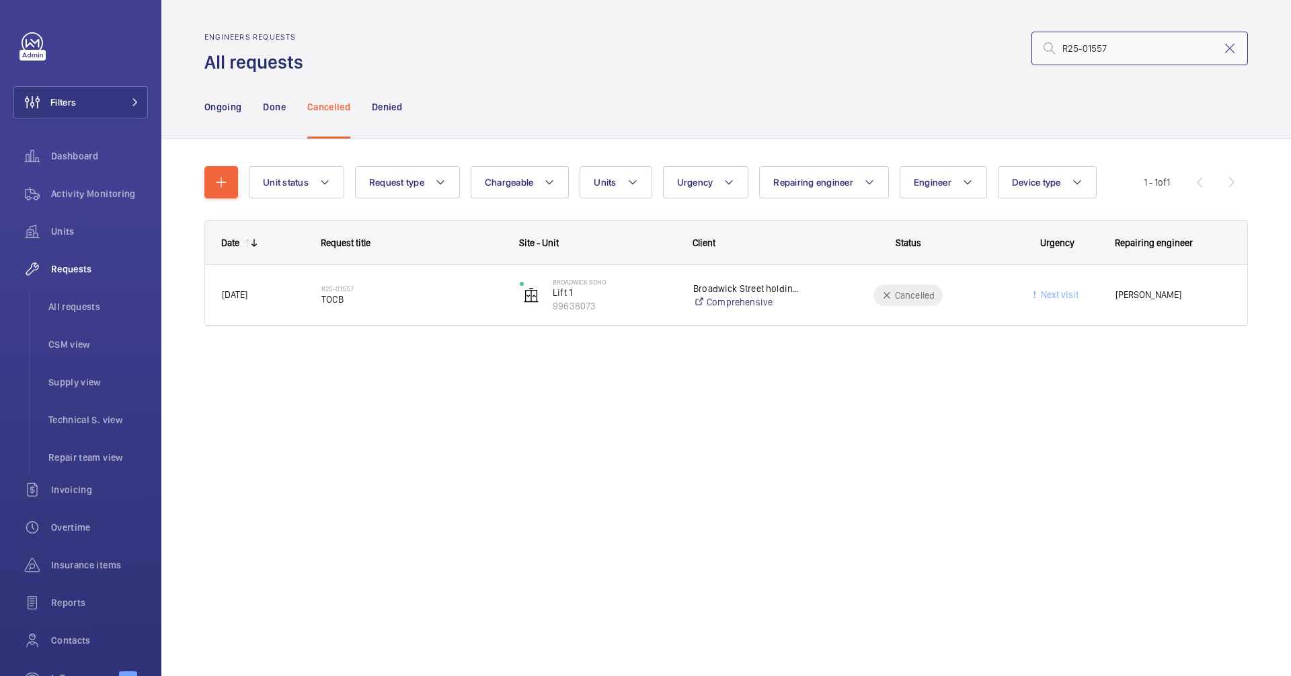
drag, startPoint x: 1115, startPoint y: 54, endPoint x: 1086, endPoint y: 52, distance: 29.0
click at [1086, 52] on input "R25-01557" at bounding box center [1140, 49] width 217 height 34
type input "R25-03805"
click at [231, 114] on div "Ongoing" at bounding box center [222, 107] width 37 height 64
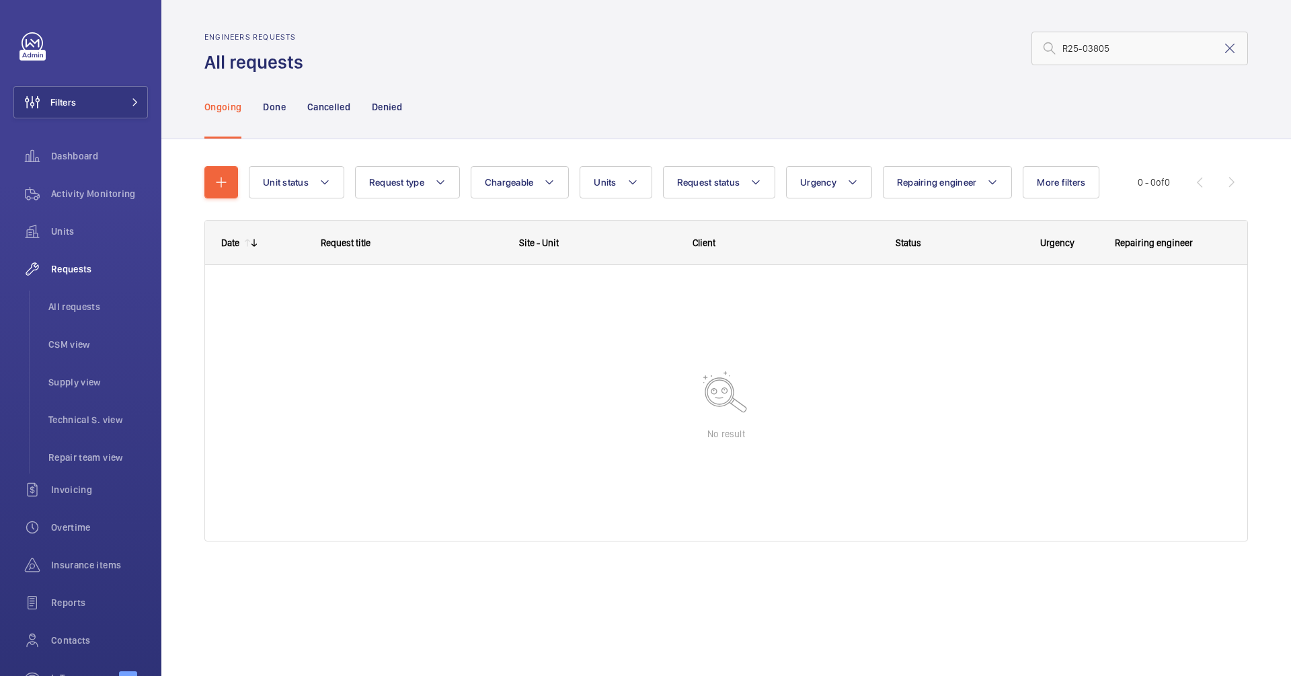
click at [262, 109] on nav "Ongoing Done Cancelled Denied" at bounding box center [303, 107] width 198 height 64
click at [276, 106] on p "Done" at bounding box center [274, 106] width 22 height 13
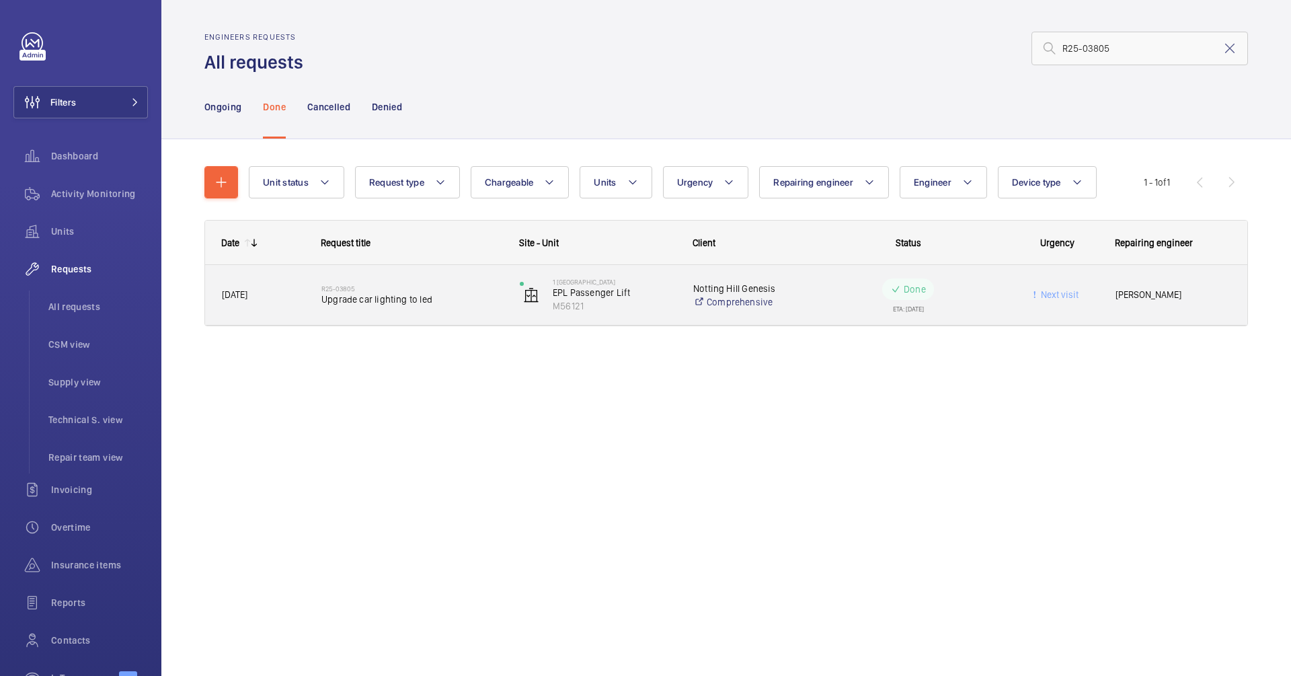
click at [371, 289] on h2 "R25-03805" at bounding box center [411, 288] width 181 height 8
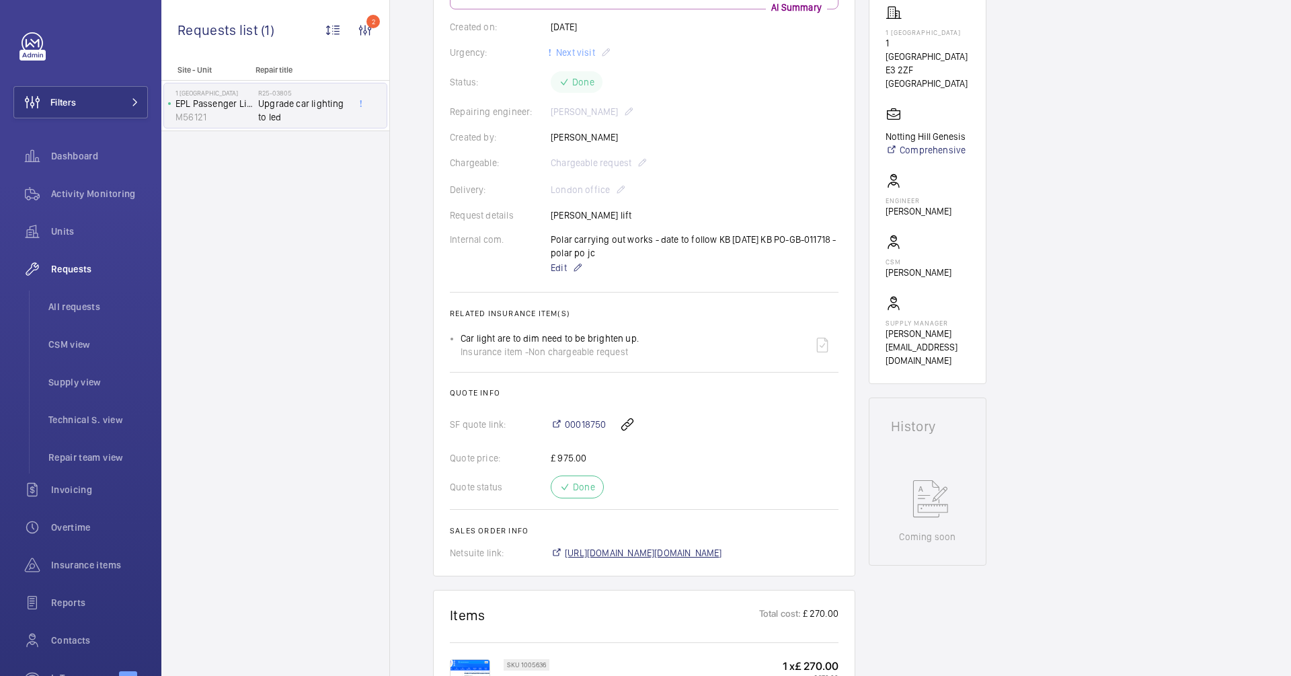
scroll to position [235, 0]
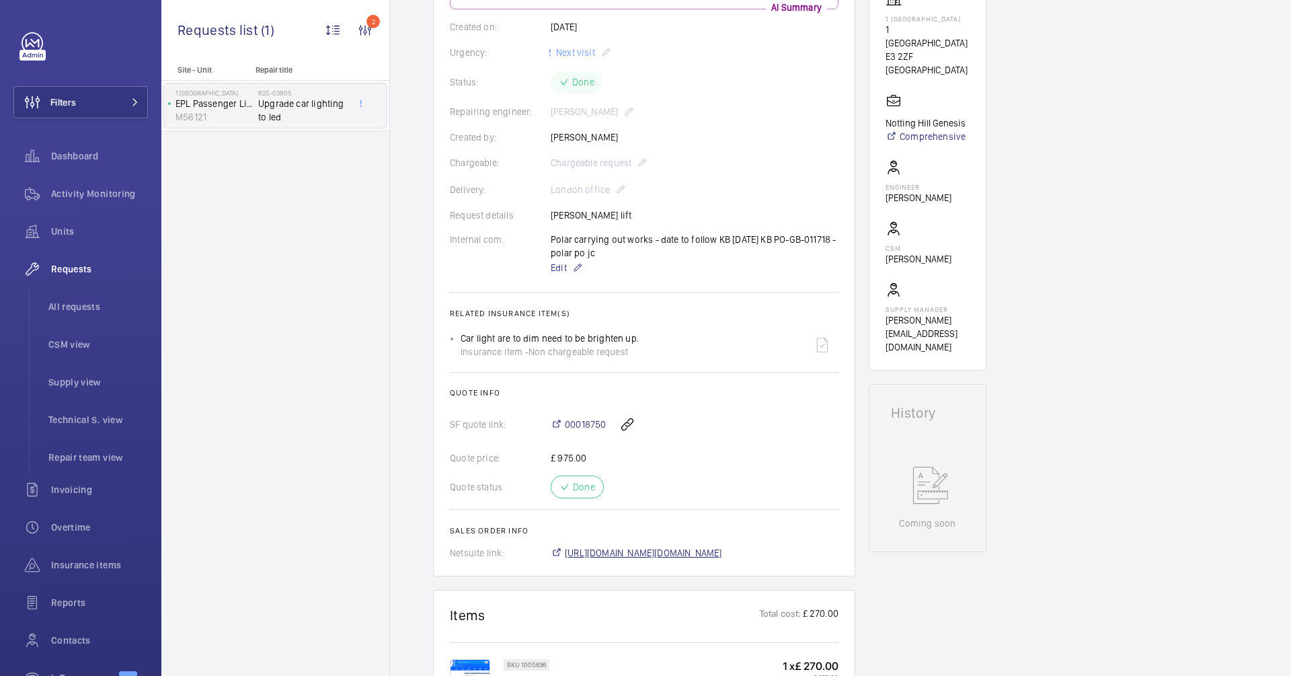
click at [590, 550] on span "[URL][DOMAIN_NAME][DOMAIN_NAME]" at bounding box center [643, 552] width 157 height 13
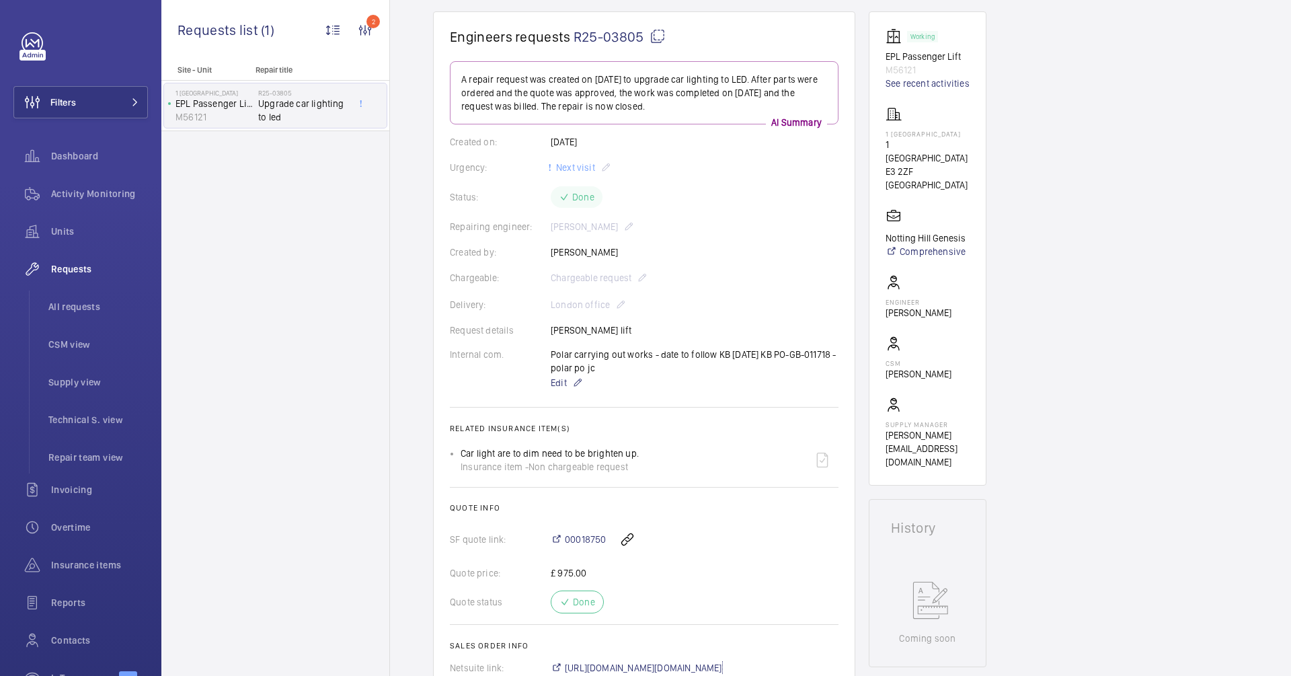
scroll to position [0, 0]
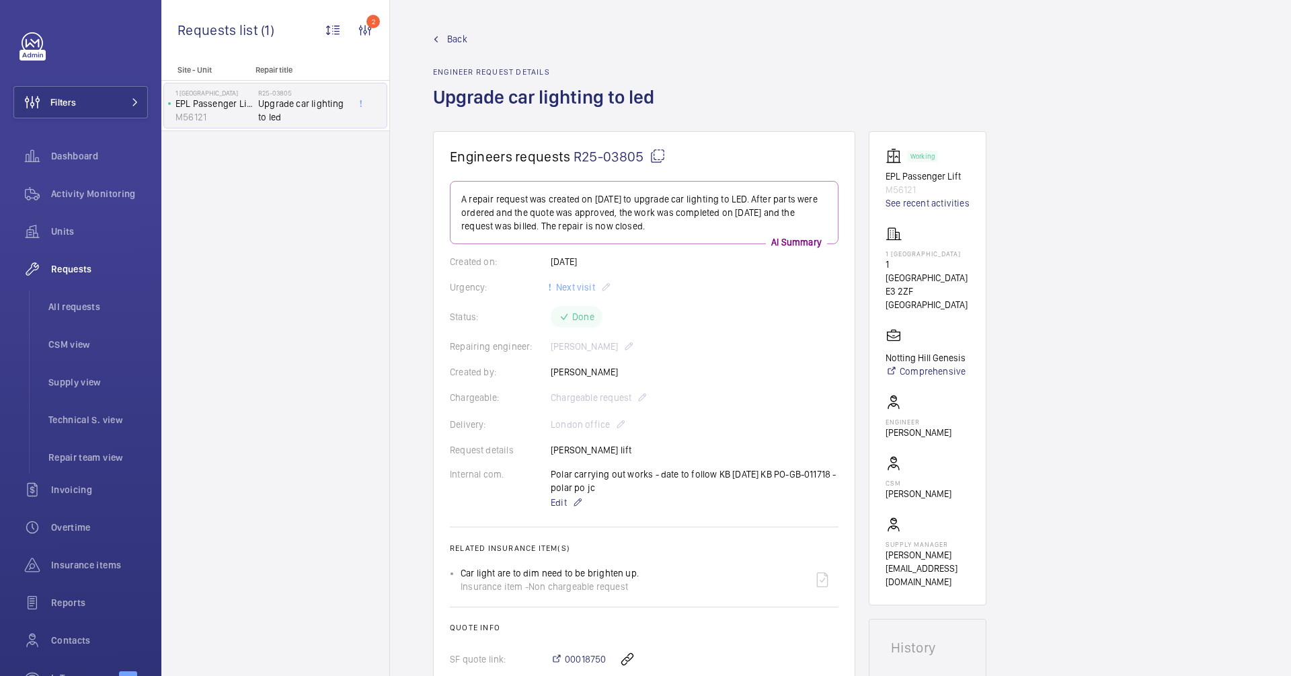
click at [456, 27] on wm-front-admin-header "Back Engineer request details Upgrade car lighting to led" at bounding box center [840, 65] width 901 height 131
click at [456, 35] on span "Back" at bounding box center [457, 38] width 20 height 13
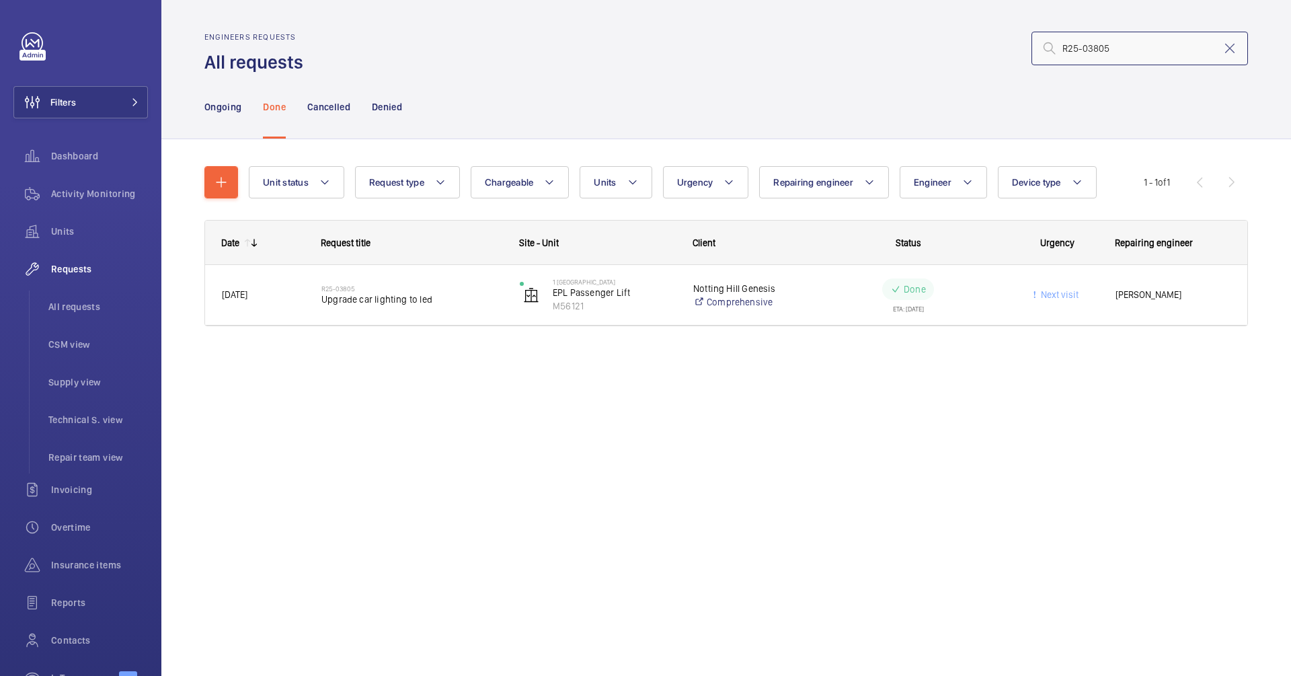
click at [1110, 42] on input "R25-03805" at bounding box center [1140, 49] width 217 height 34
click at [1110, 44] on input "R25-03805" at bounding box center [1140, 49] width 217 height 34
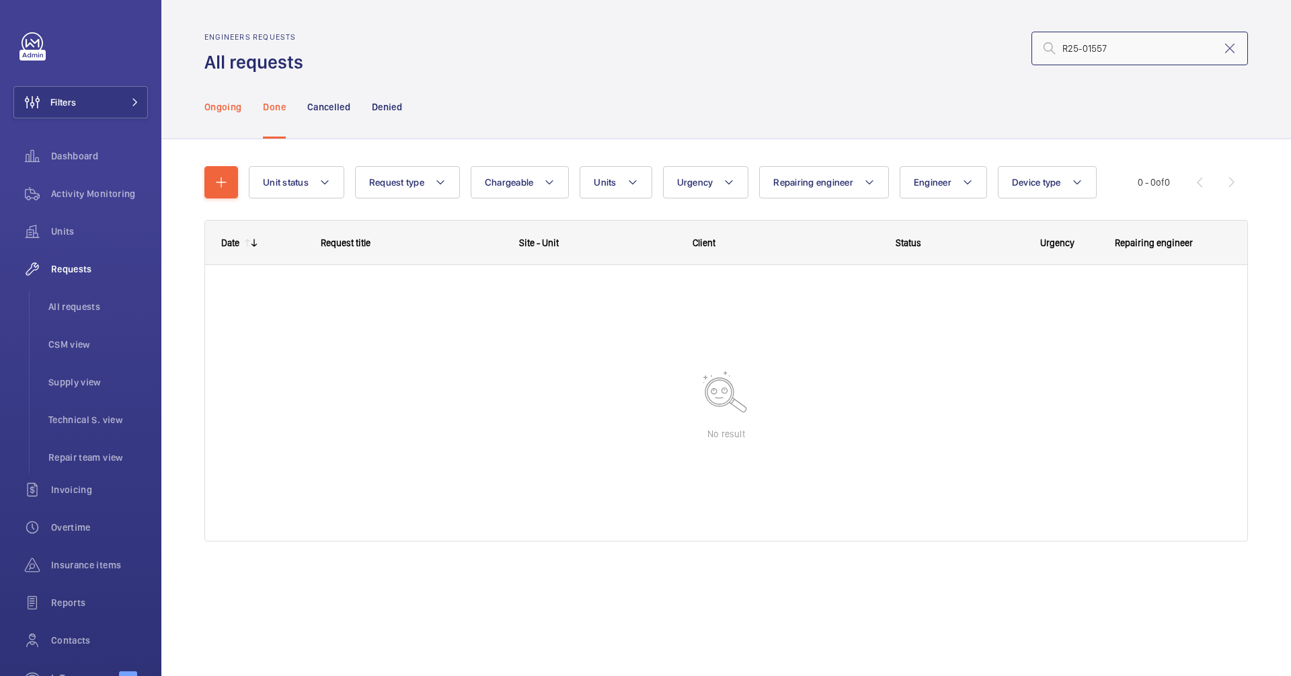
type input "R25-01557"
click at [240, 120] on div "Ongoing" at bounding box center [222, 107] width 37 height 64
click at [328, 106] on p "Cancelled" at bounding box center [328, 106] width 43 height 13
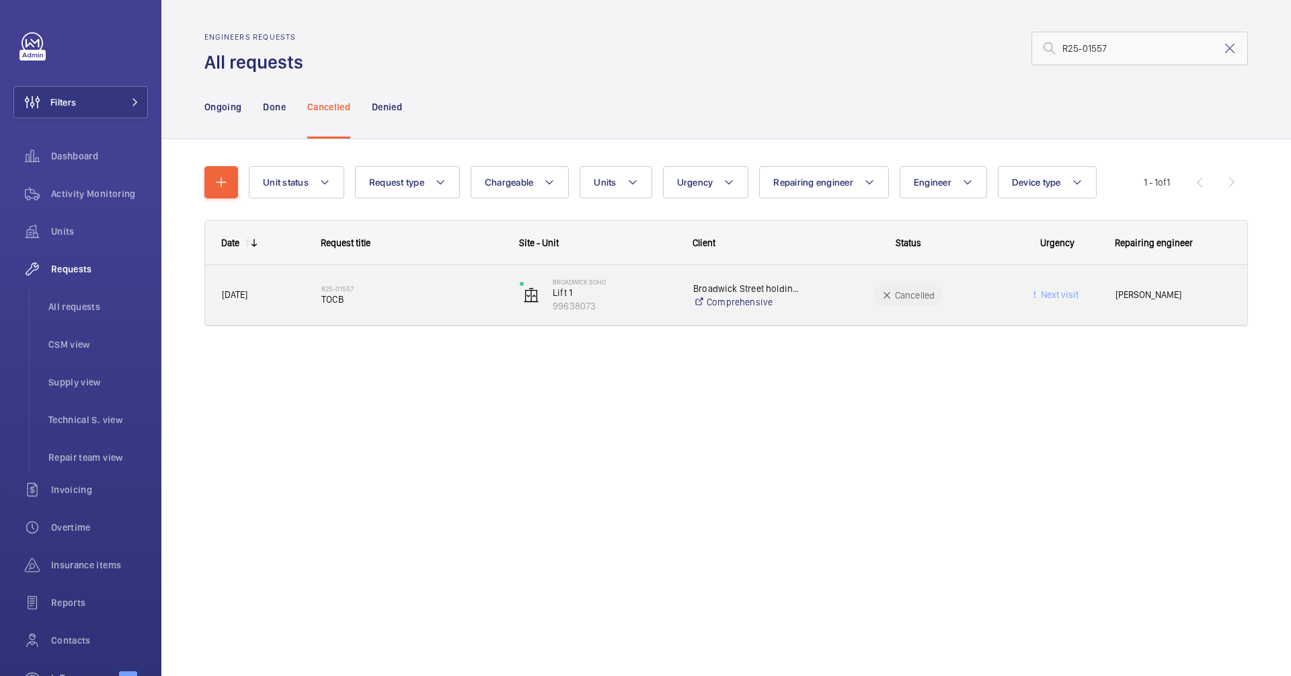
click at [427, 305] on div "R25-01557 TOCB" at bounding box center [411, 295] width 181 height 39
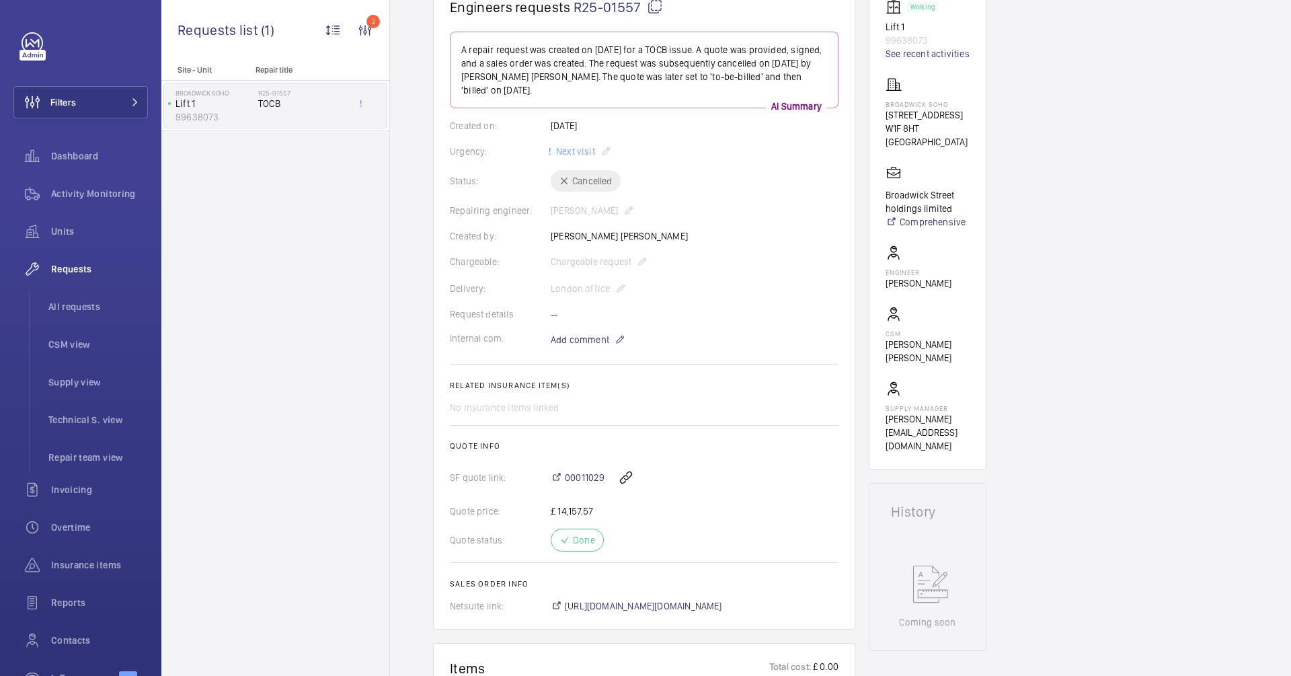
scroll to position [211, 0]
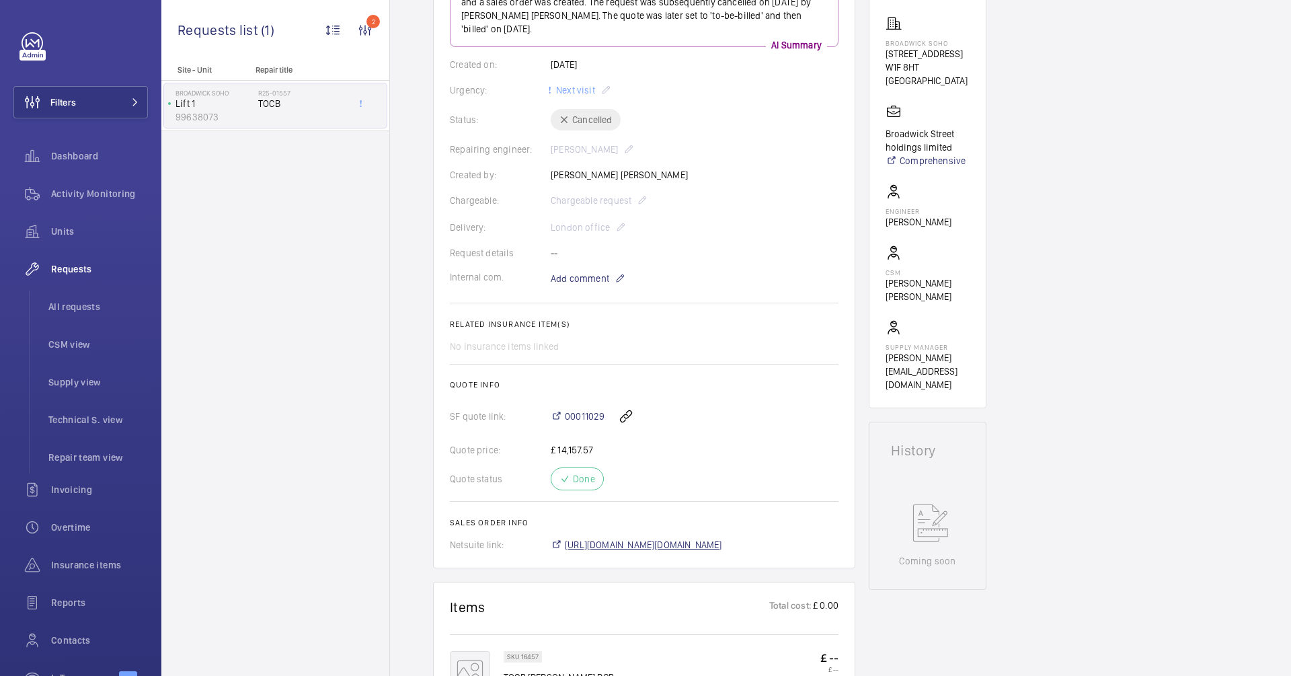
click at [584, 541] on span "[URL][DOMAIN_NAME][DOMAIN_NAME]" at bounding box center [643, 544] width 157 height 13
